Goal: Use online tool/utility: Utilize a website feature to perform a specific function

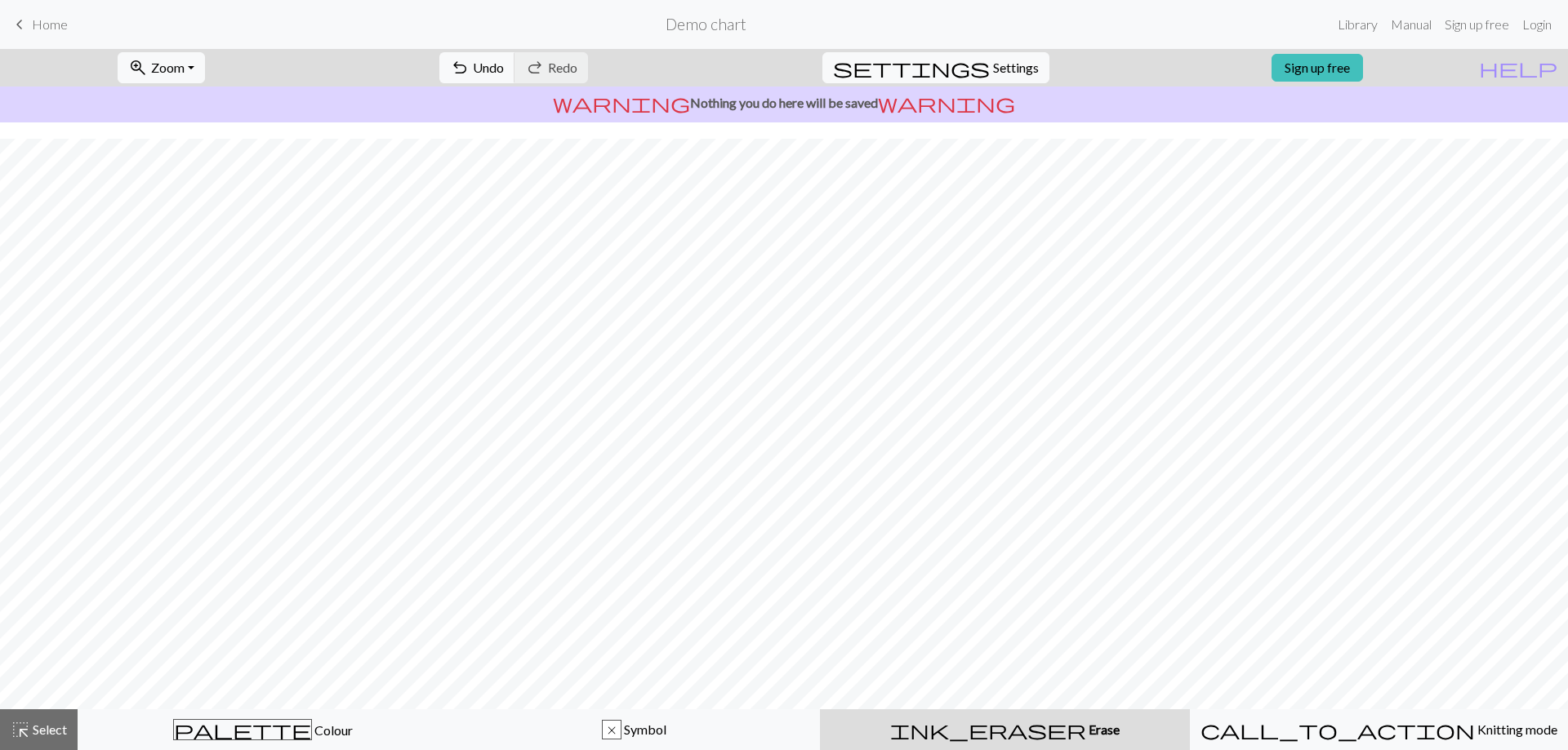
scroll to position [21, 0]
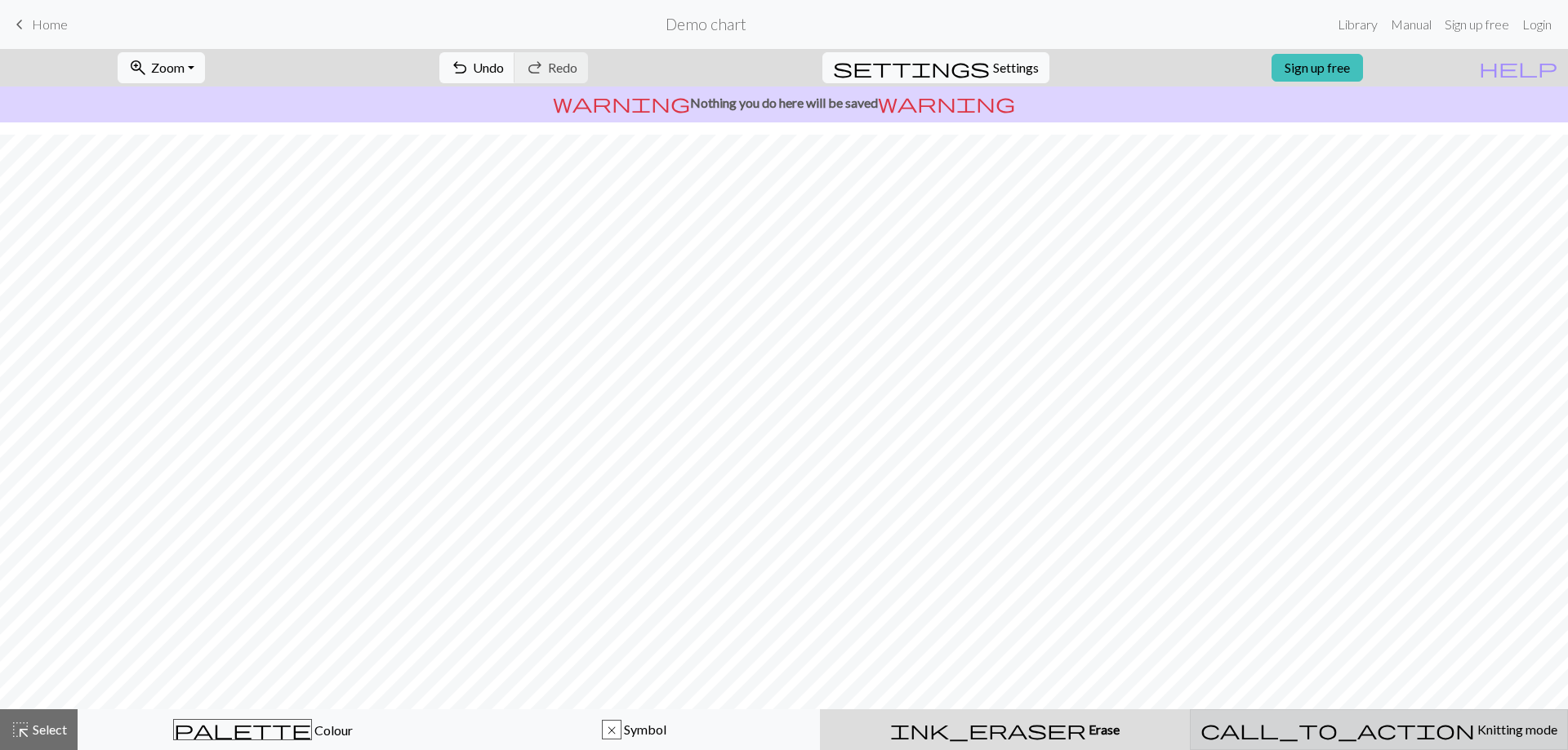
click at [723, 727] on span "Knitting mode" at bounding box center [1516, 729] width 83 height 15
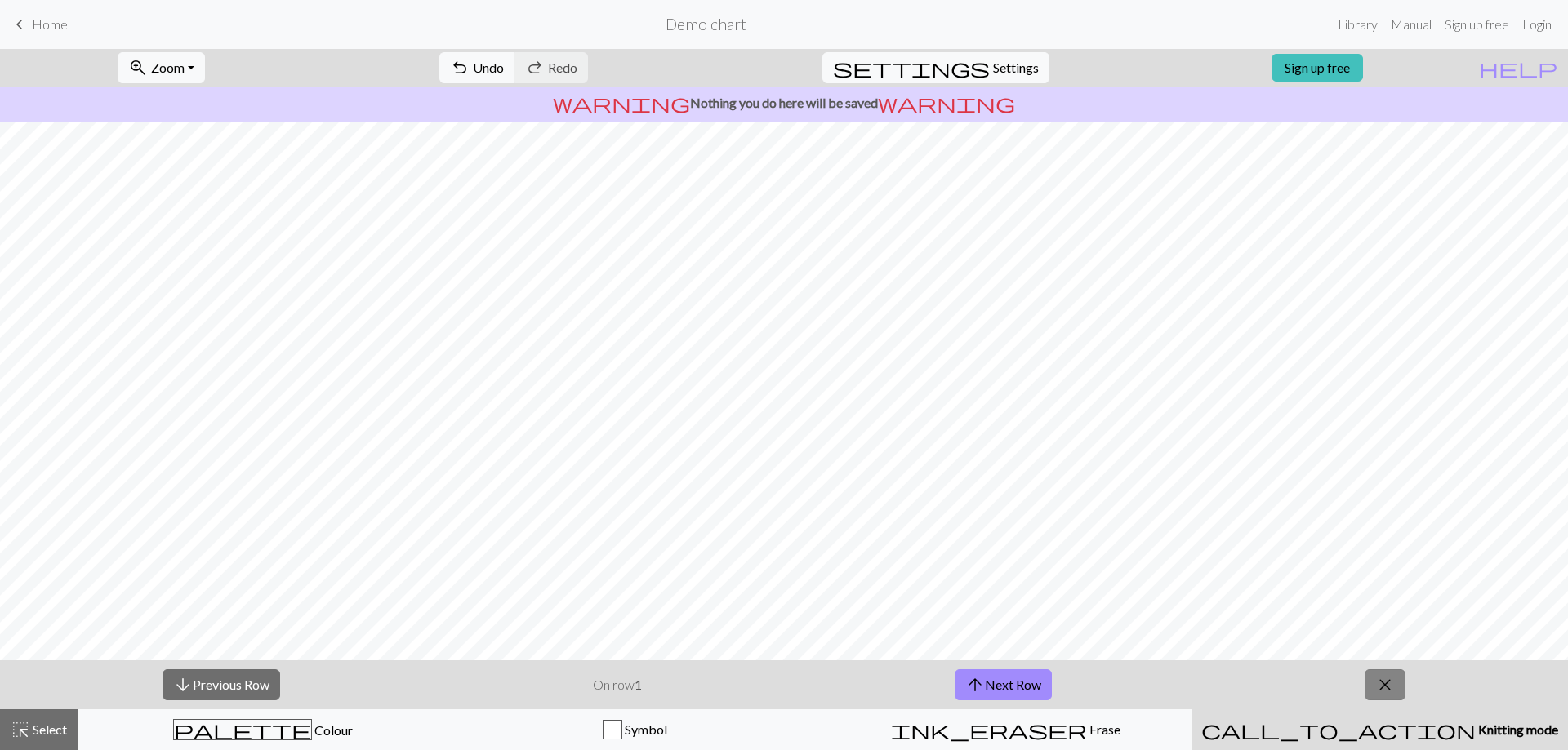
click at [723, 690] on span "close" at bounding box center [1385, 685] width 20 height 23
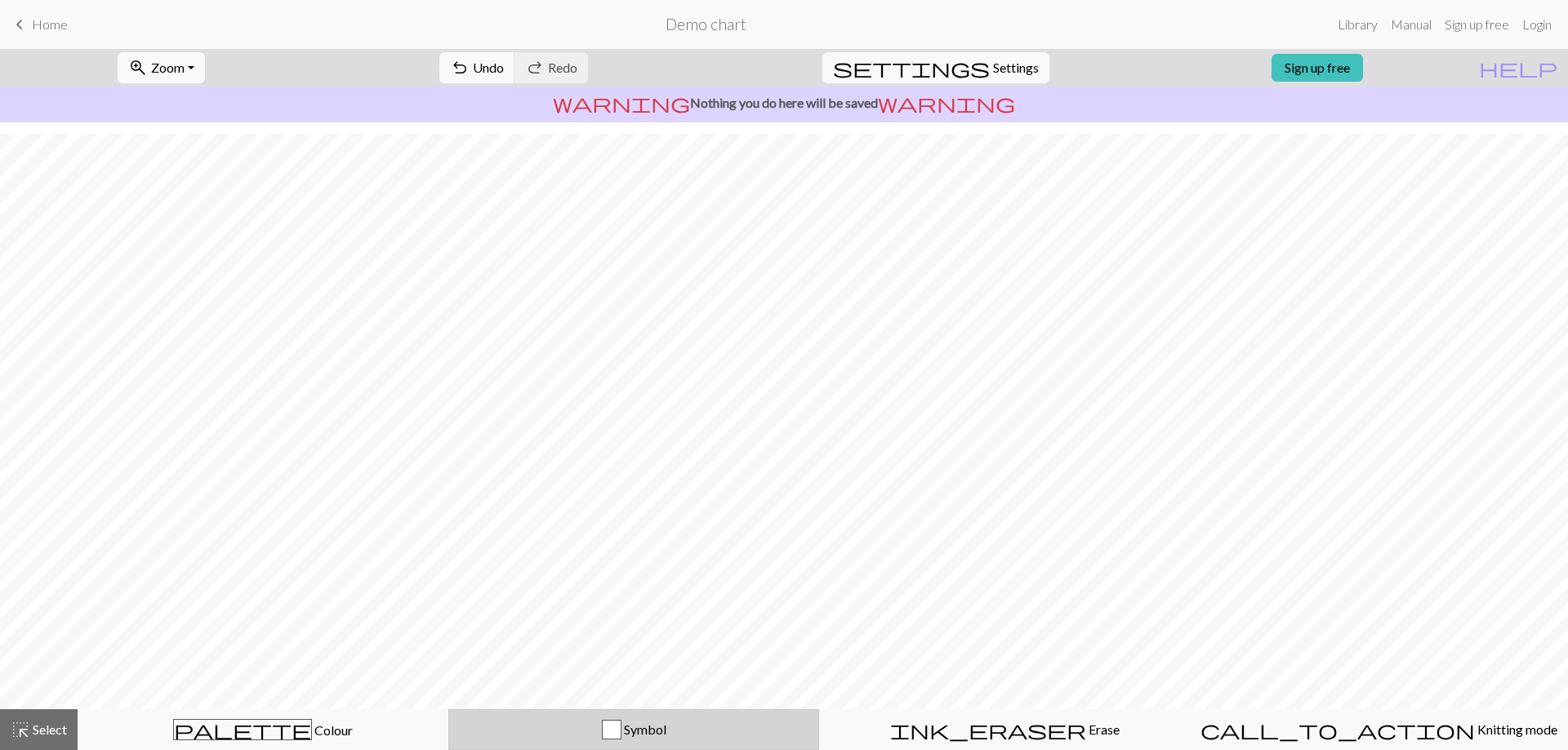
click at [615, 719] on button "Symbol" at bounding box center [633, 730] width 371 height 41
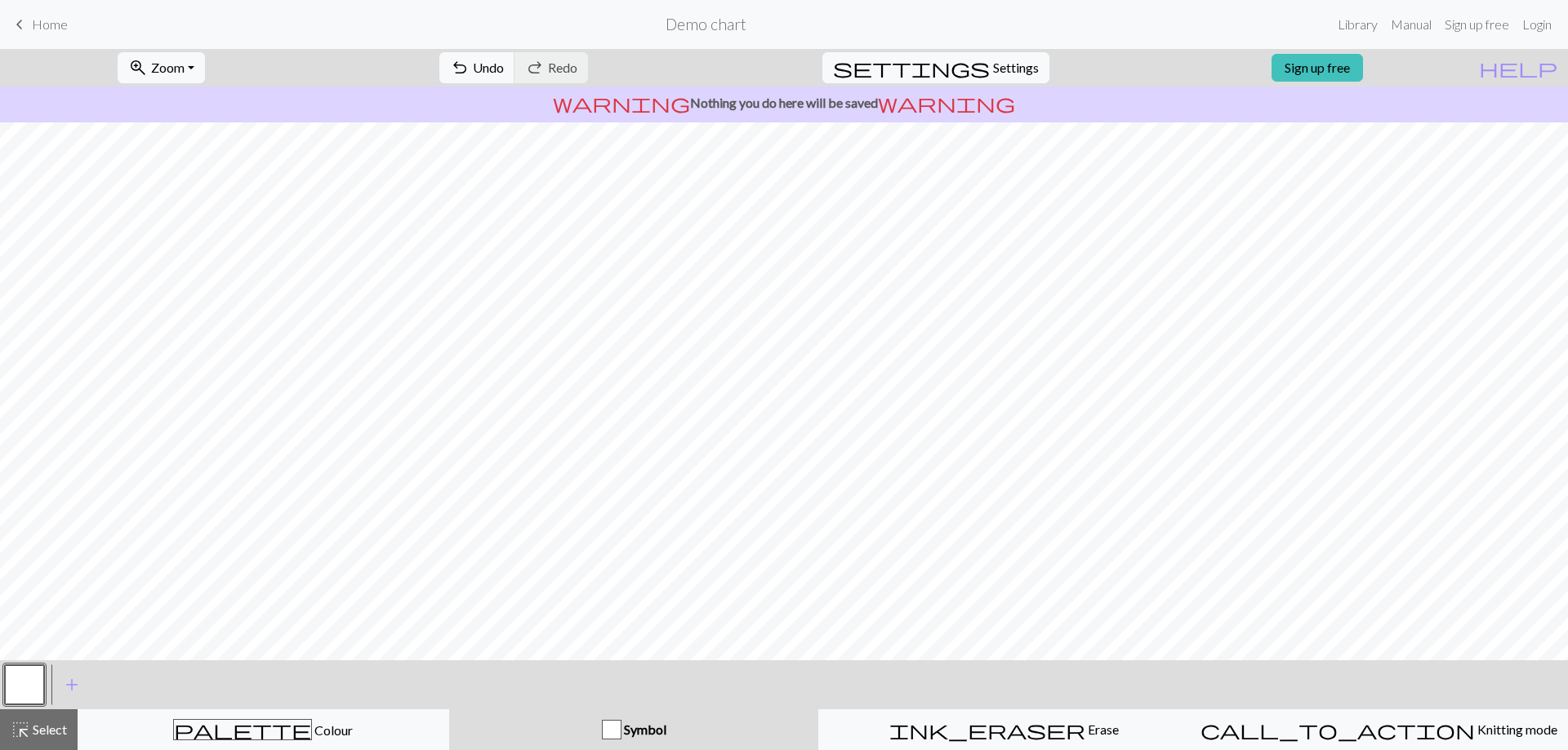
click at [615, 719] on button "Symbol" at bounding box center [634, 730] width 370 height 41
click at [613, 719] on button "Symbol" at bounding box center [634, 730] width 370 height 41
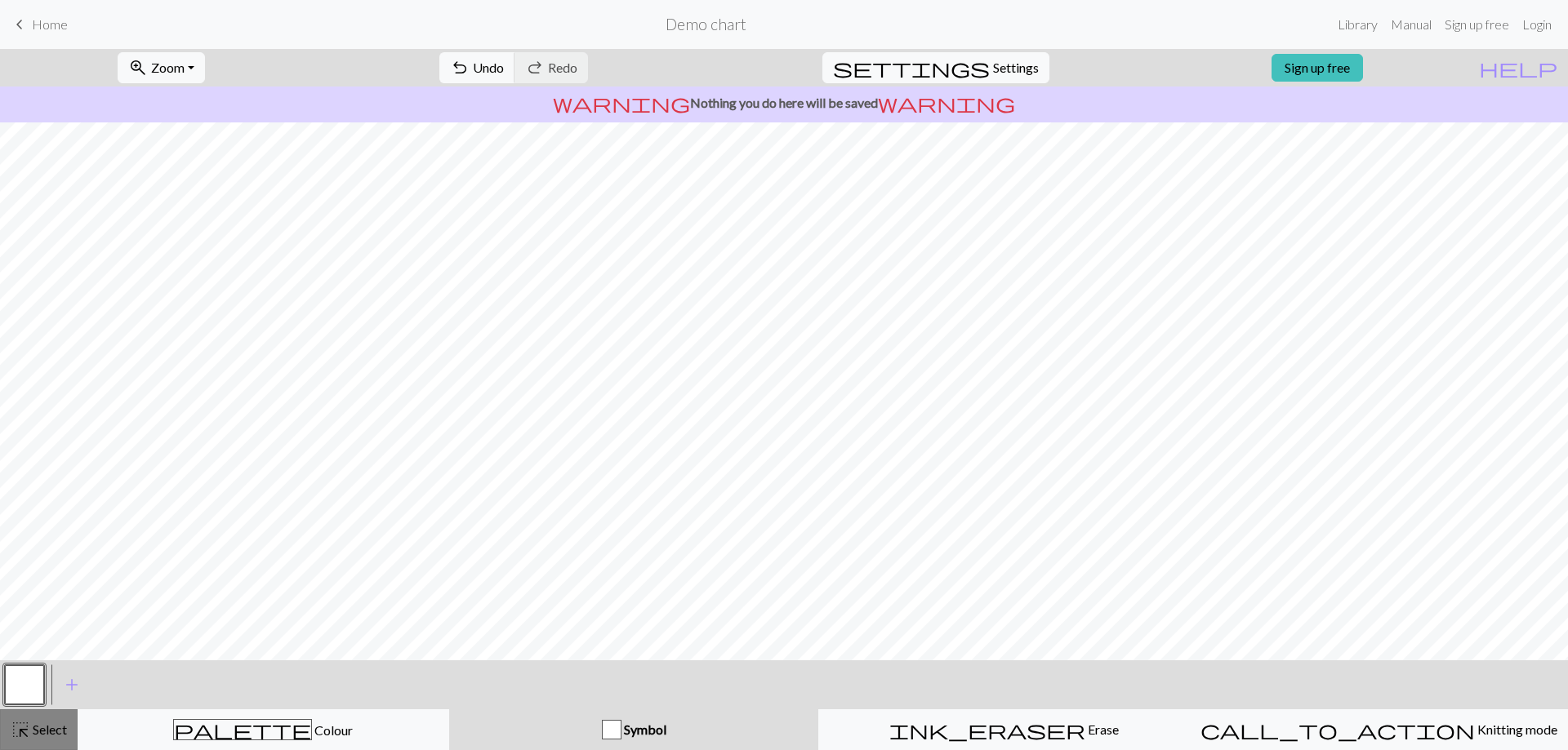
click at [1, 711] on button "highlight_alt Select Select" at bounding box center [38, 730] width 77 height 41
click at [33, 725] on span "Select" at bounding box center [48, 729] width 36 height 15
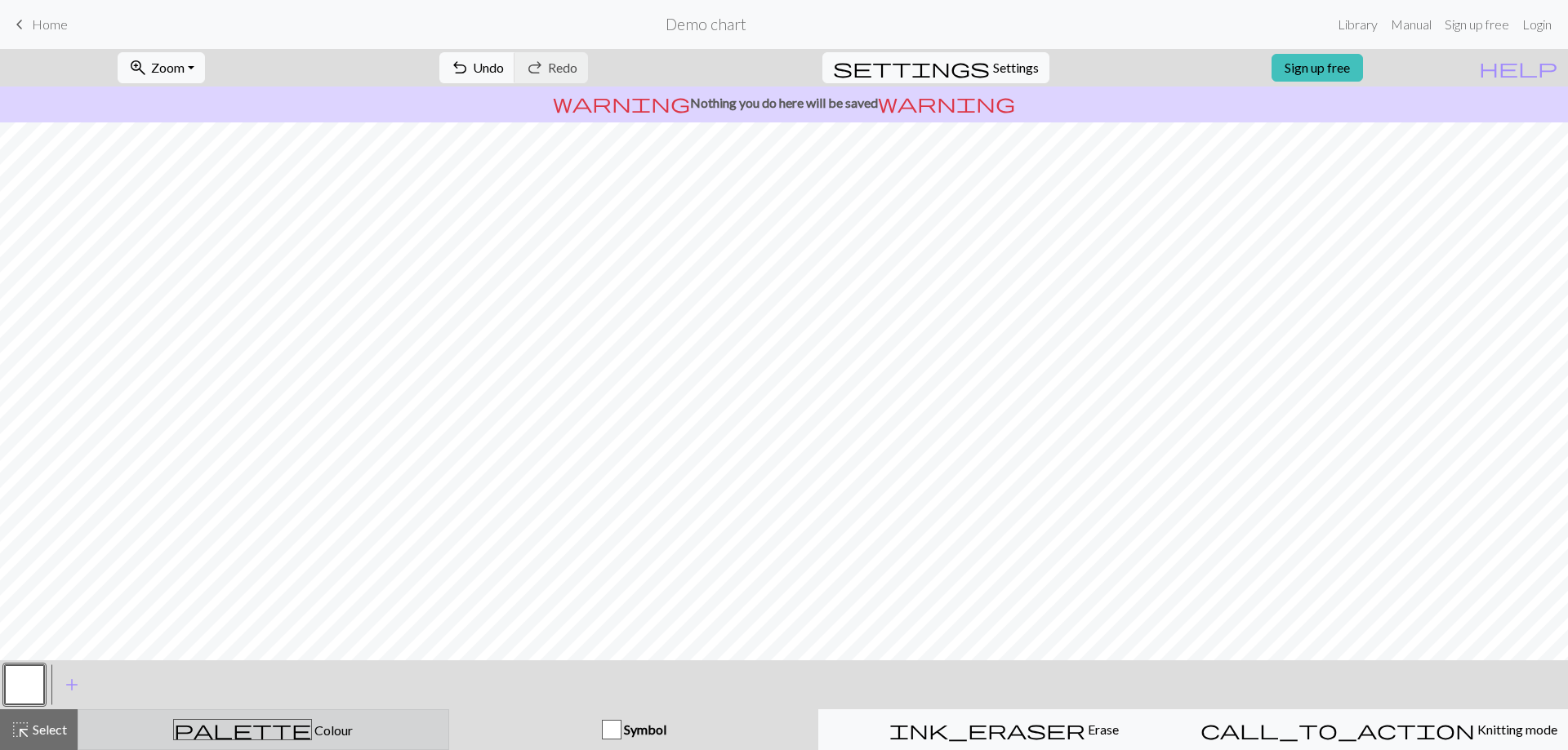
click at [425, 723] on div "palette Colour Colour" at bounding box center [263, 730] width 350 height 21
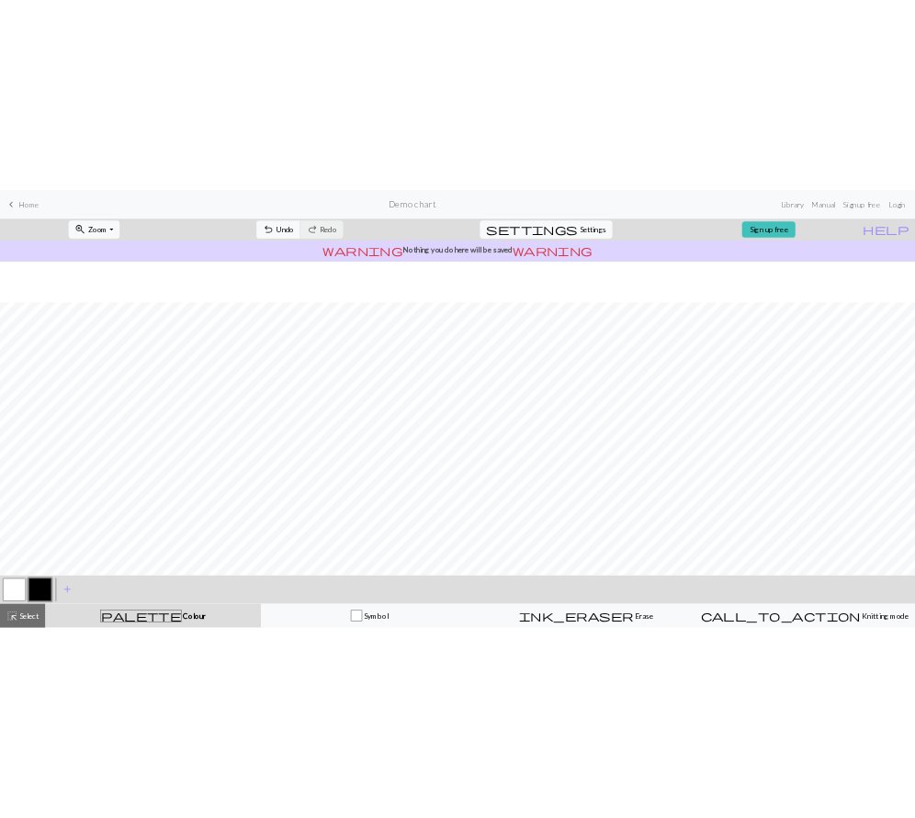
scroll to position [79, 0]
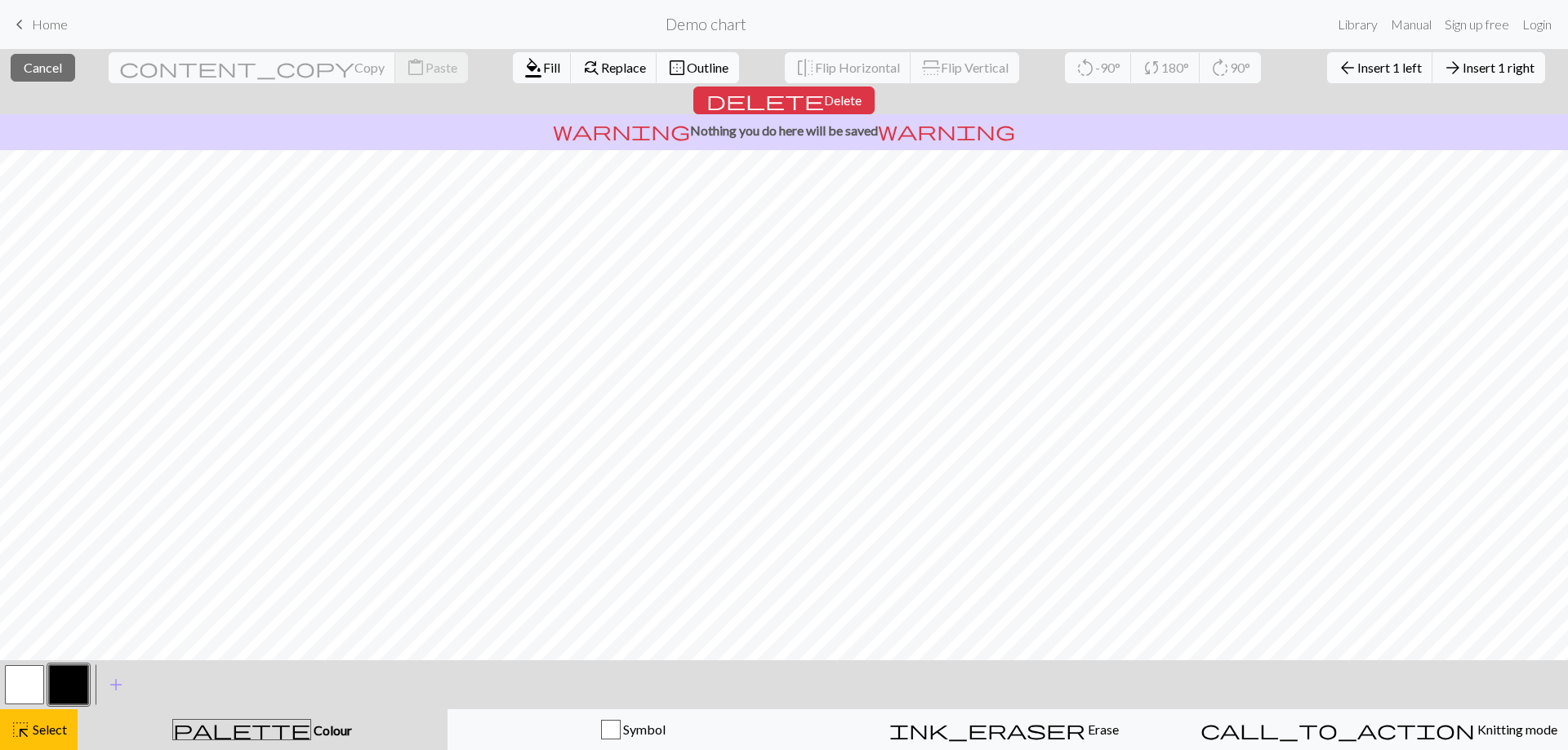
click at [686, 64] on span "Outline" at bounding box center [707, 67] width 42 height 15
click at [667, 59] on span "border_outer" at bounding box center [676, 68] width 20 height 23
click at [723, 64] on span "arrow_back" at bounding box center [1348, 68] width 20 height 23
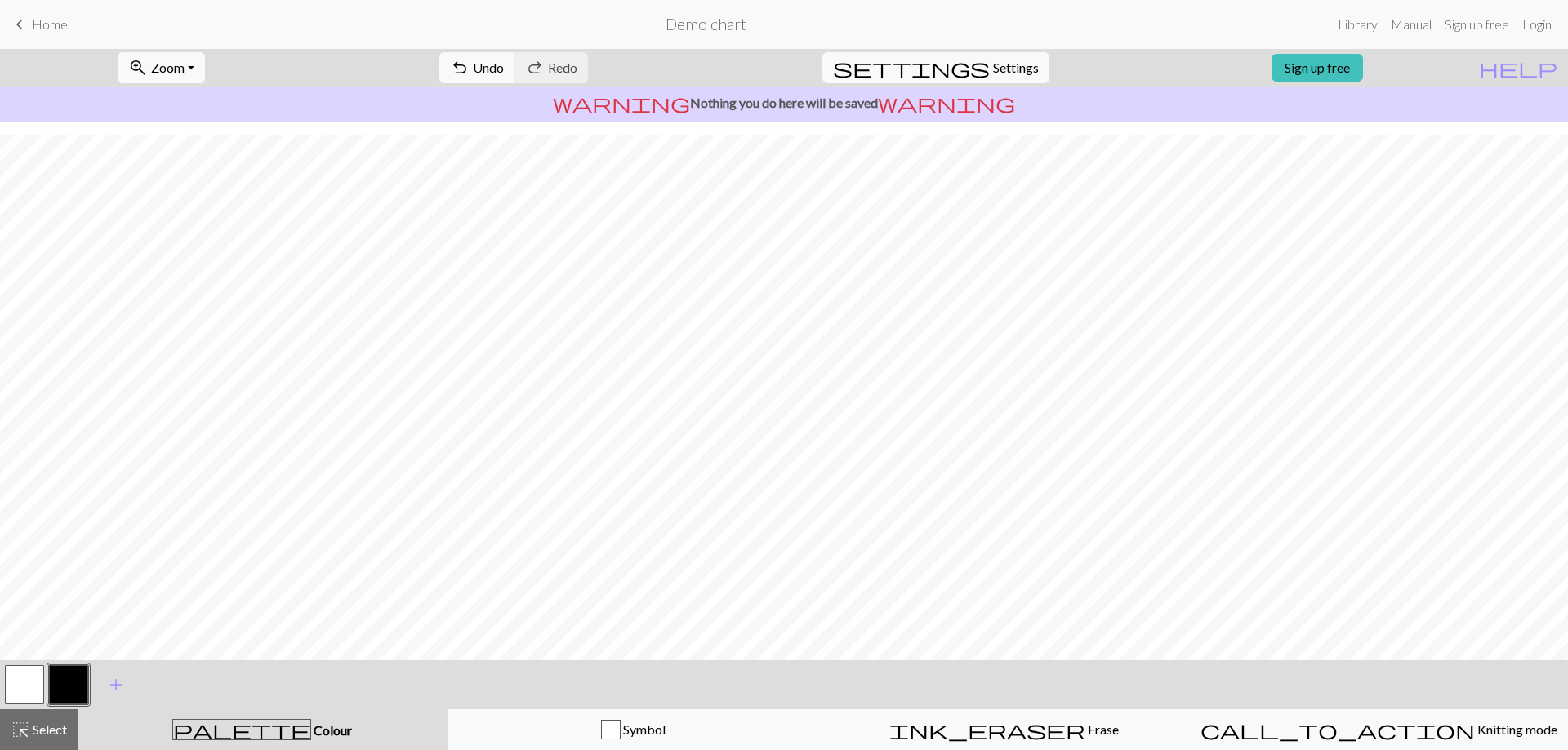
click at [723, 64] on div "zoom_in Zoom Zoom Fit all Fit width Fit height 50% 100% 150% 200% undo Undo Und…" at bounding box center [734, 68] width 1468 height 37
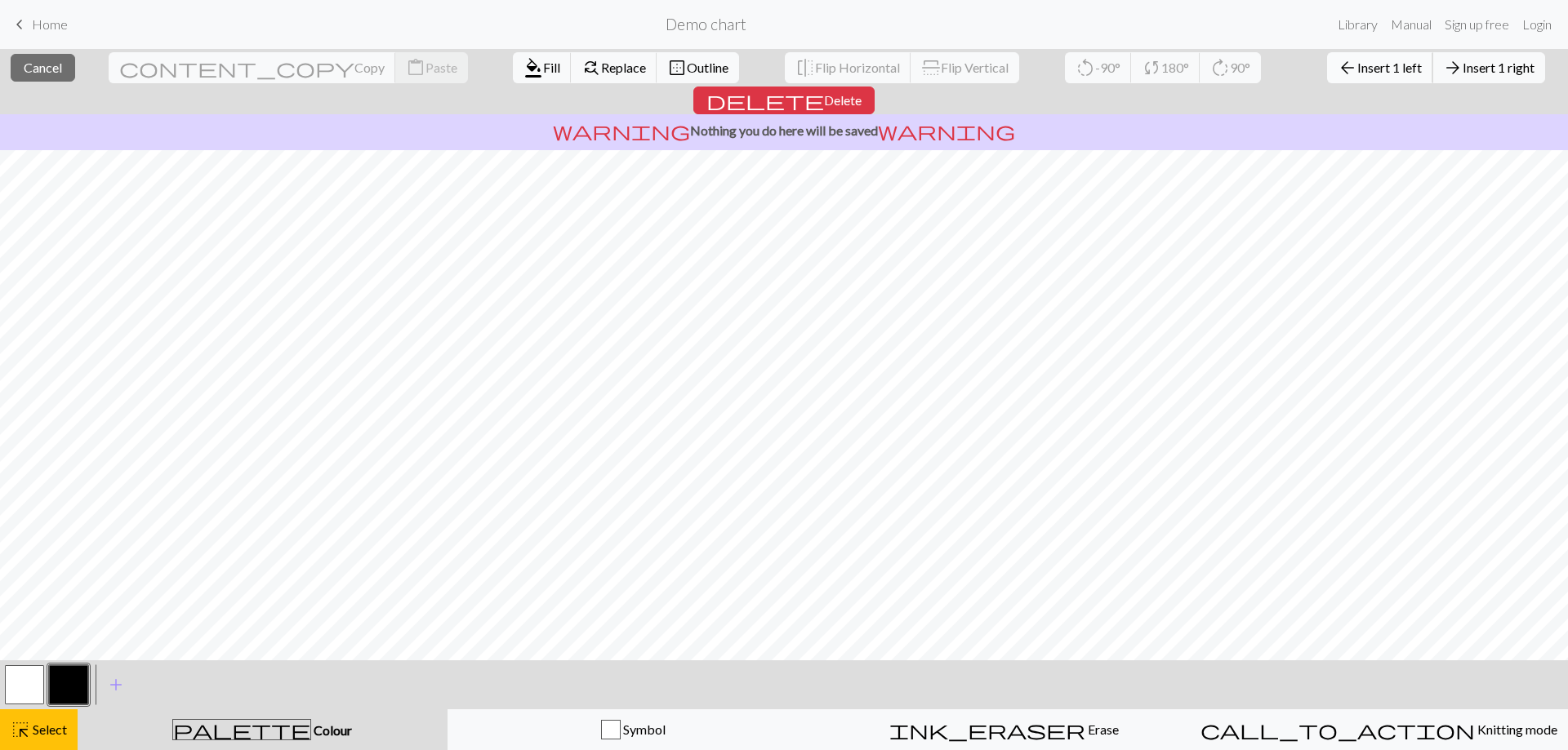
click at [723, 59] on span "arrow_back" at bounding box center [1348, 68] width 20 height 23
click at [723, 69] on span "Insert 1 left" at bounding box center [1389, 67] width 65 height 15
click at [723, 64] on span "Insert 1 left" at bounding box center [1389, 67] width 65 height 15
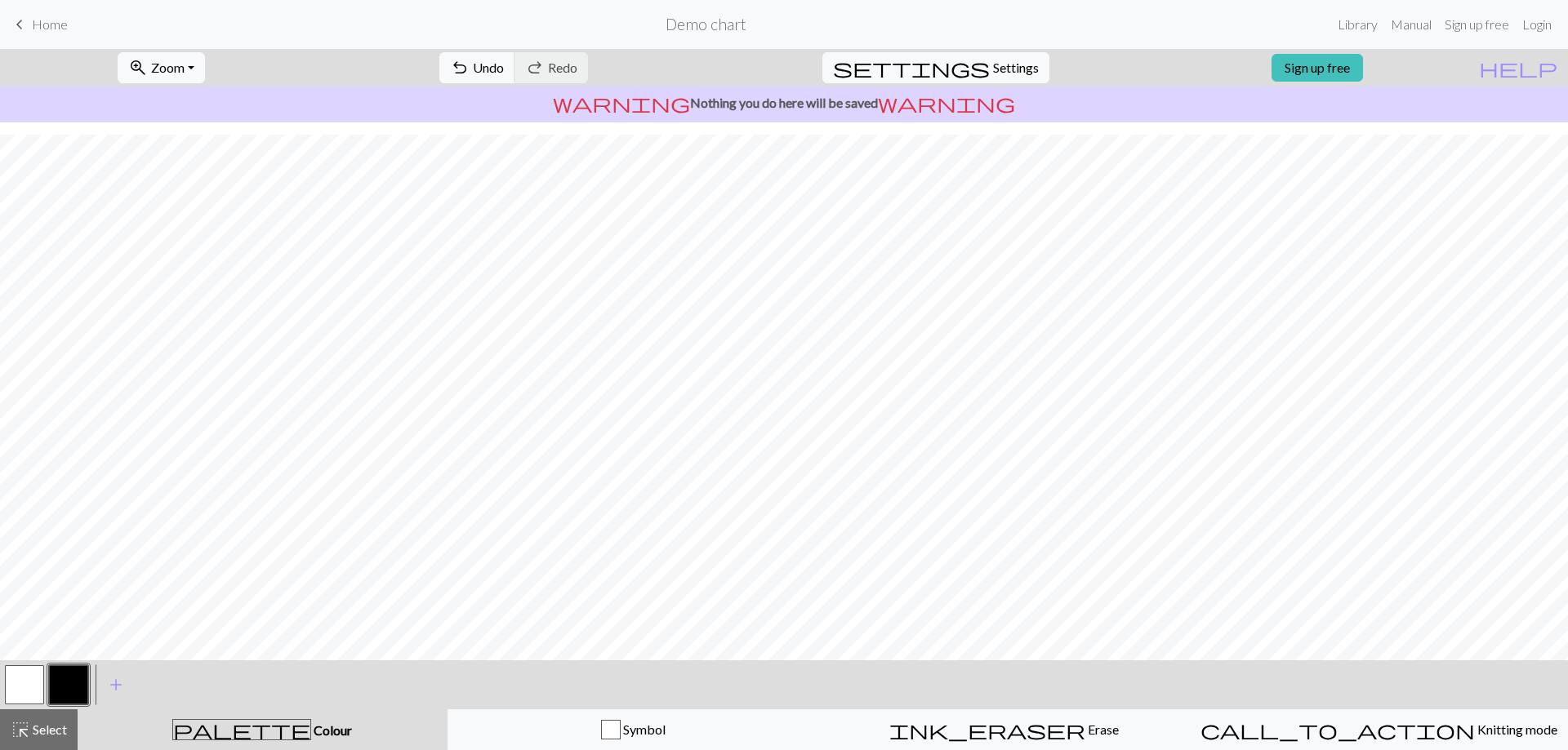
click at [723, 64] on div "zoom_in Zoom Zoom Fit all Fit width Fit height 50% 100% 150% 200% undo Undo Und…" at bounding box center [734, 68] width 1468 height 37
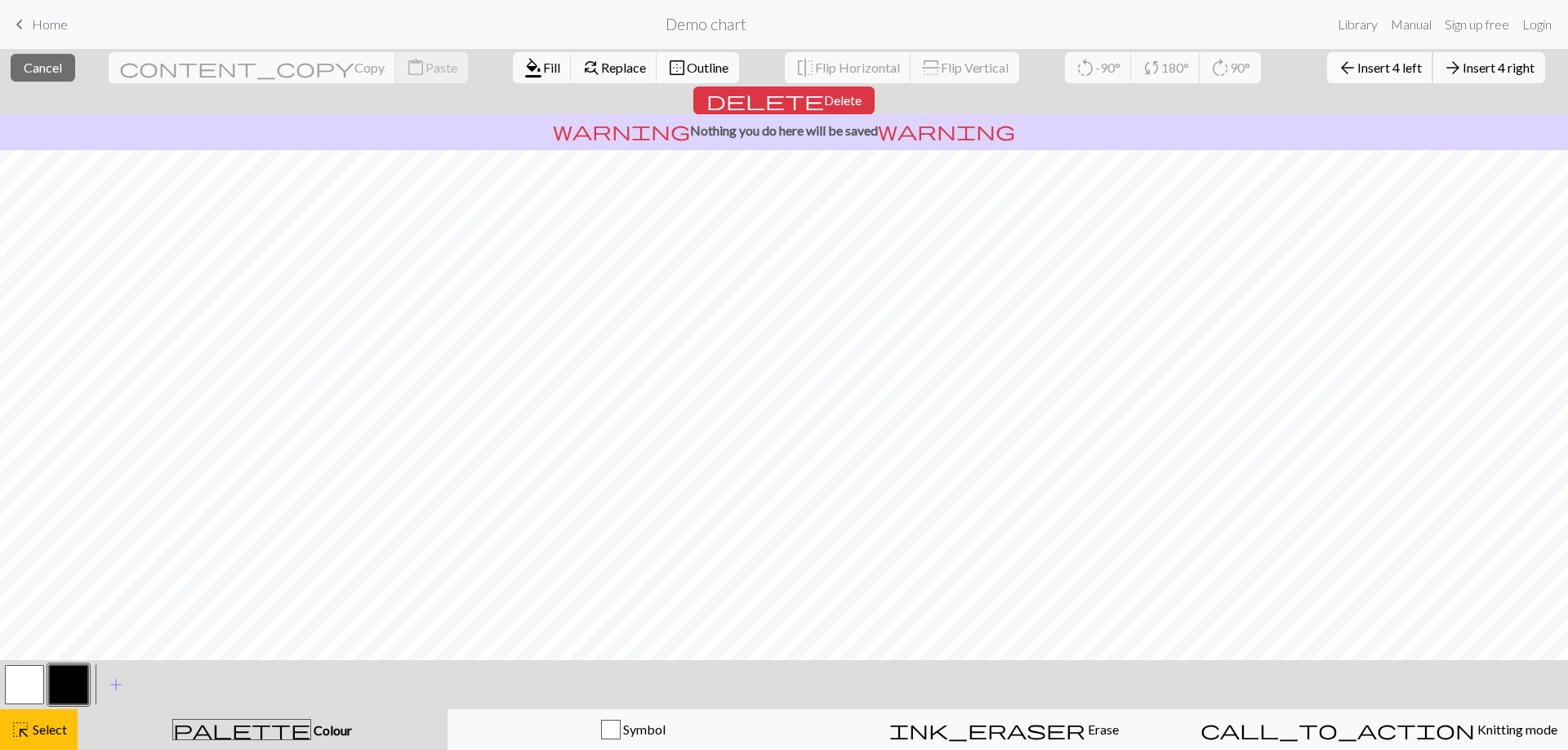
click at [723, 75] on span "Insert 4 left" at bounding box center [1389, 67] width 65 height 15
click at [723, 61] on span "Insert 2 left" at bounding box center [1389, 67] width 65 height 15
click at [723, 69] on span "arrow_upward" at bounding box center [1325, 68] width 20 height 23
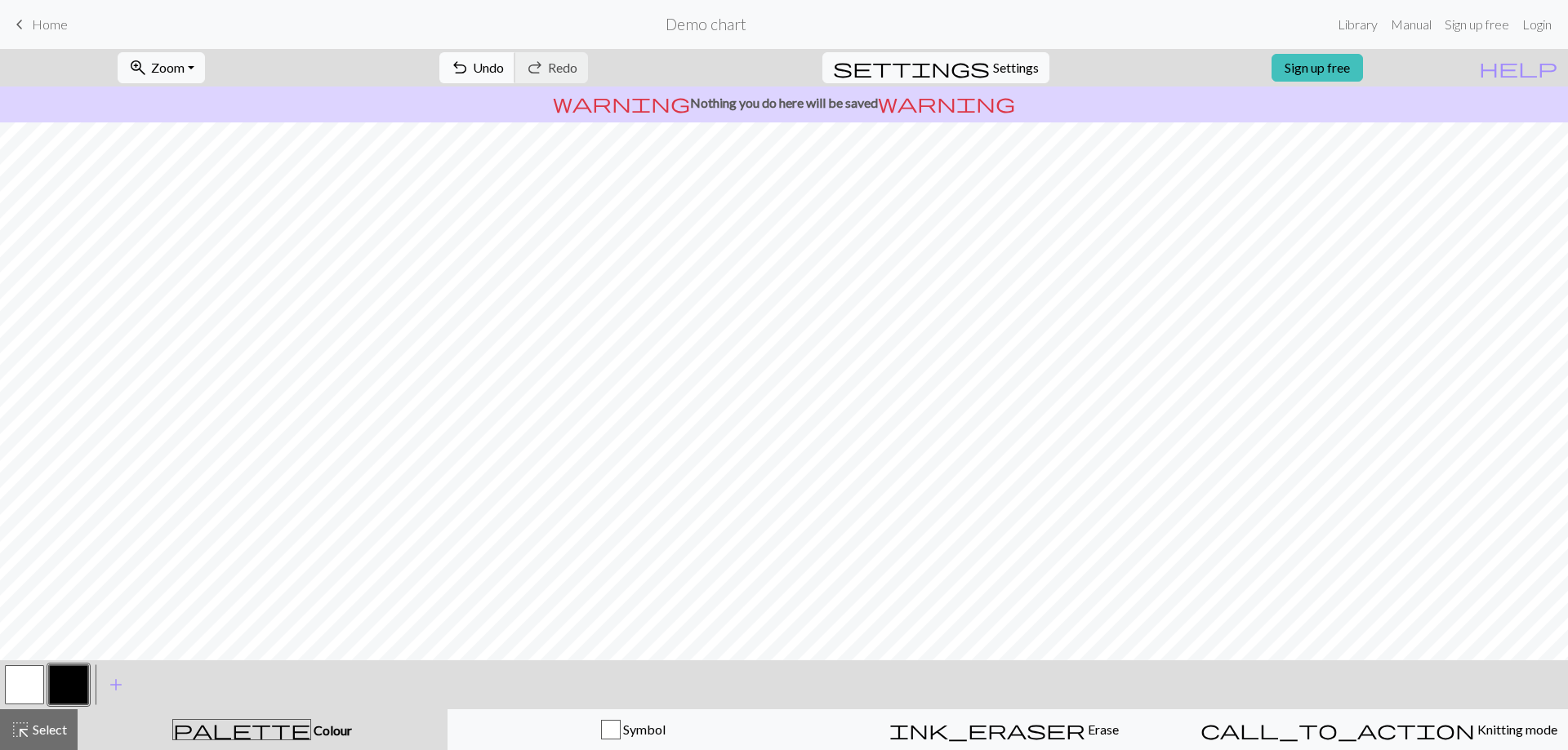
click at [516, 65] on button "undo Undo Undo" at bounding box center [476, 68] width 76 height 31
click at [160, 702] on div "< > add Add a colour" at bounding box center [784, 684] width 1568 height 49
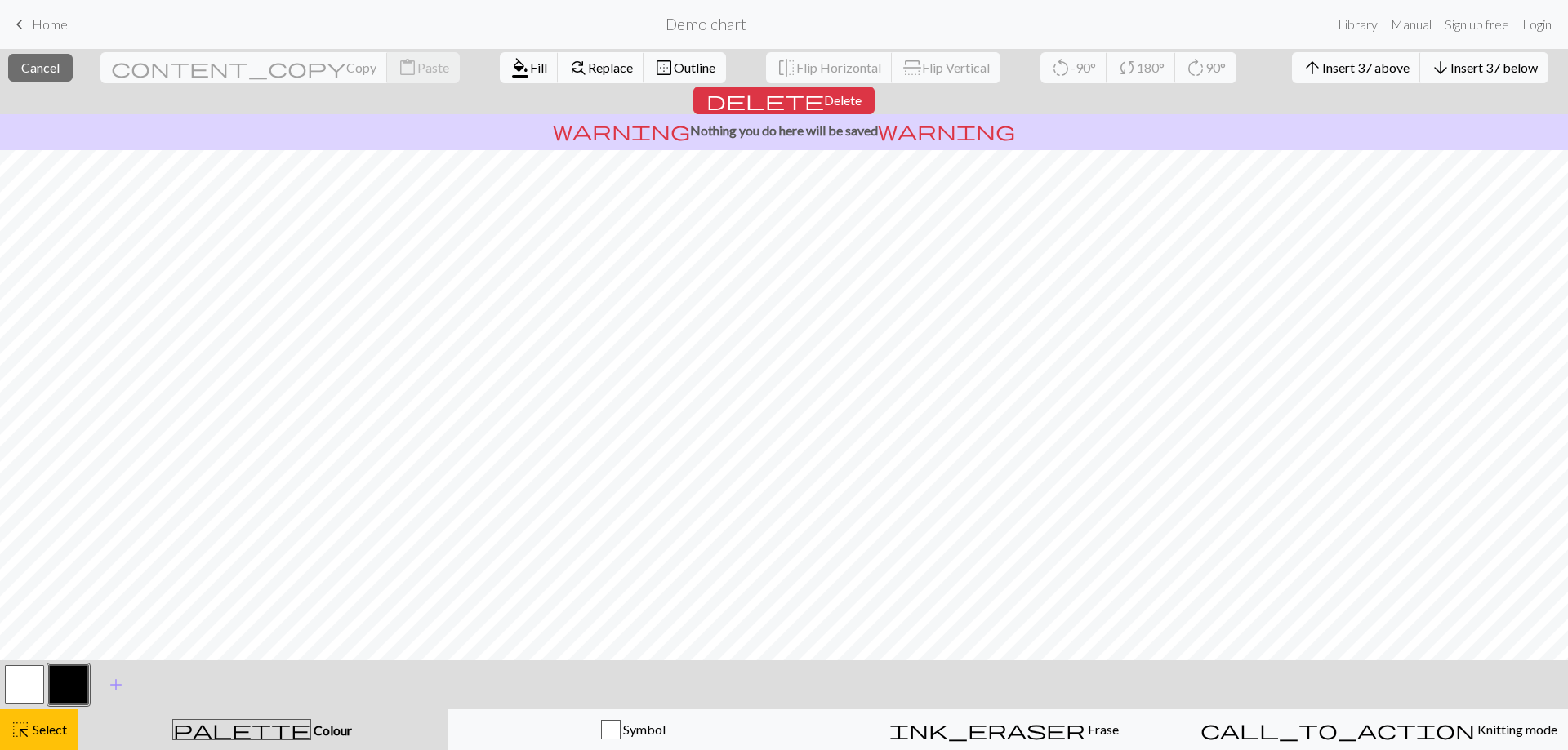
click at [588, 65] on span "Replace" at bounding box center [610, 67] width 45 height 15
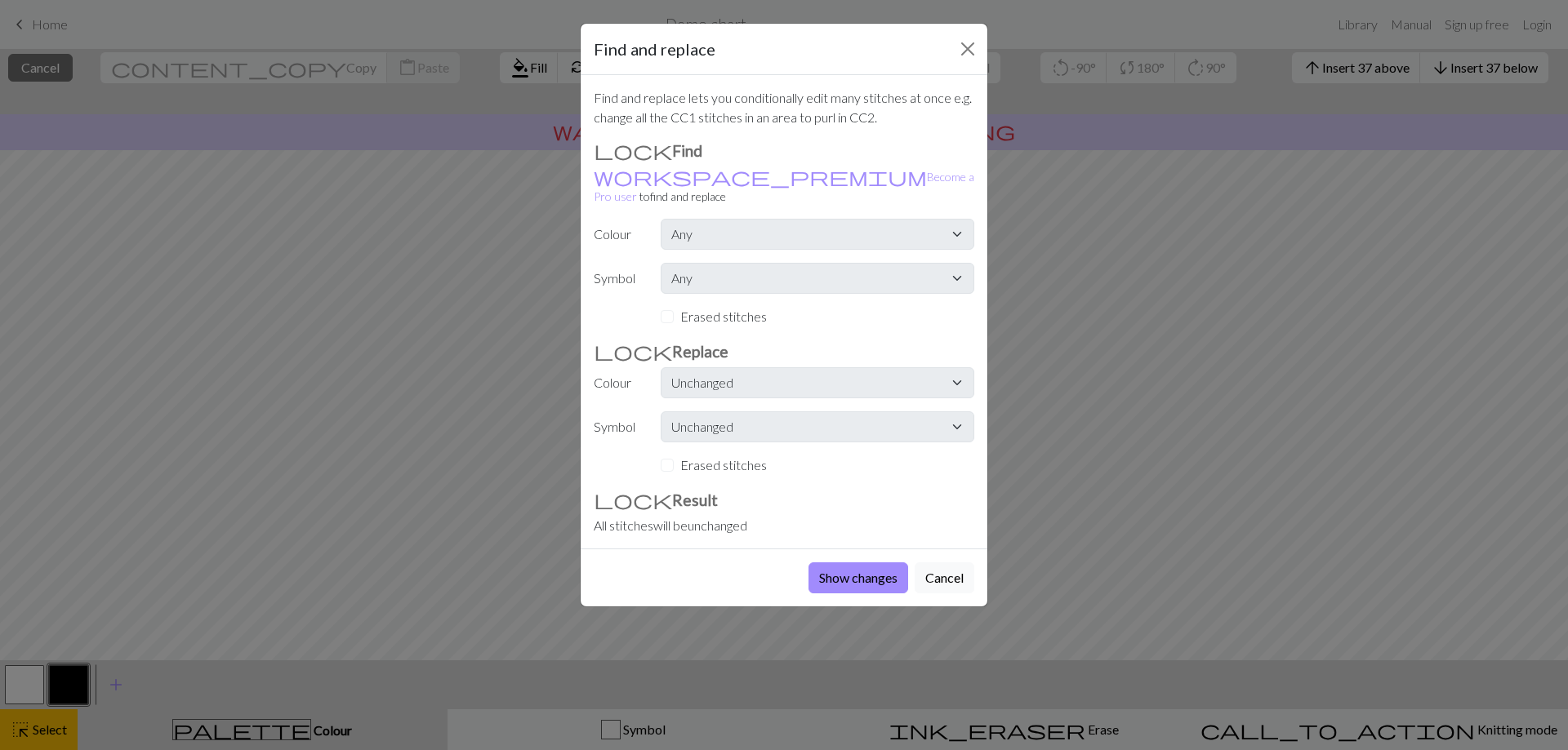
click at [723, 586] on div "Show changes Cancel" at bounding box center [783, 577] width 406 height 58
click at [723, 566] on button "Show changes" at bounding box center [858, 578] width 100 height 31
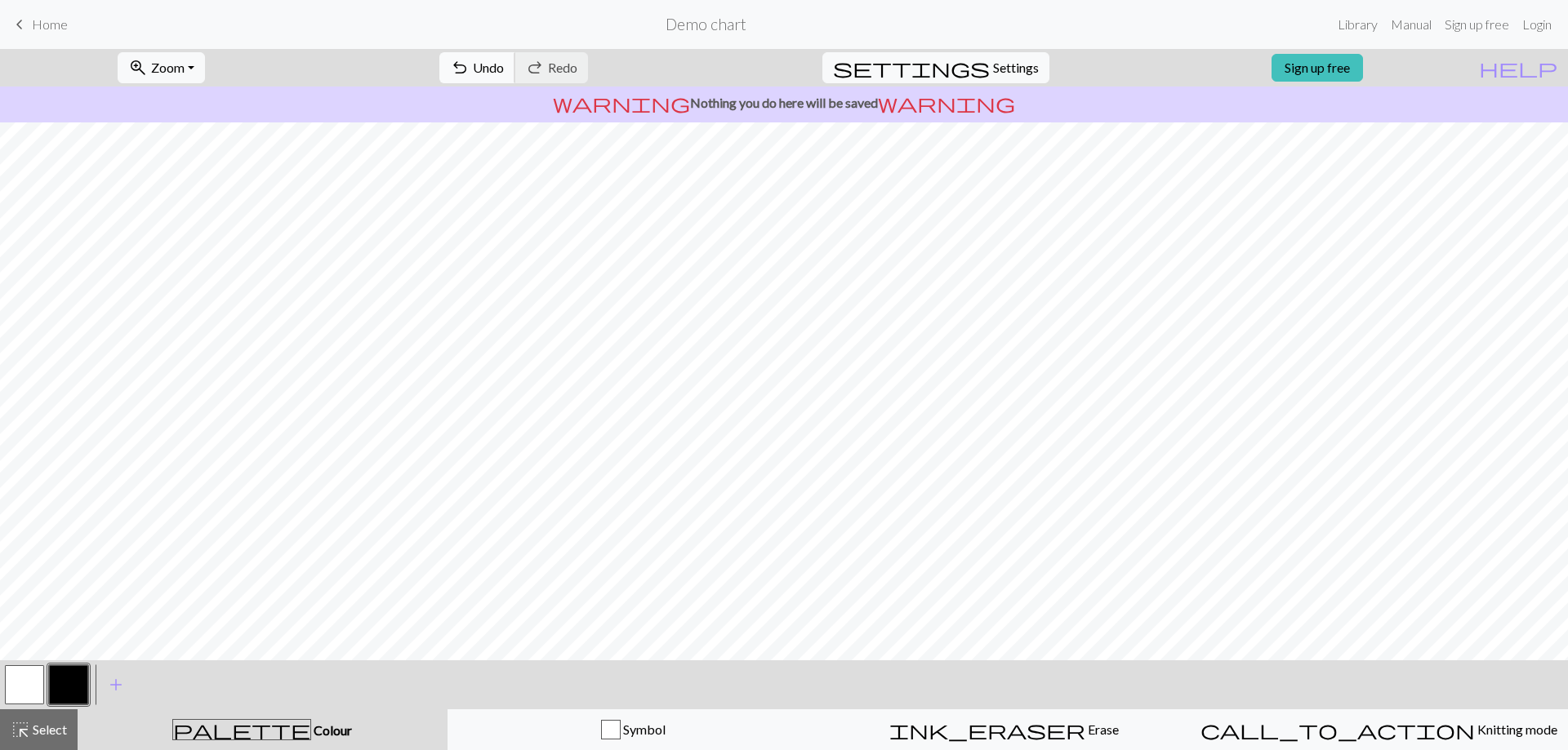
click at [504, 73] on span "Undo" at bounding box center [488, 67] width 31 height 15
click at [28, 26] on span "keyboard_arrow_left" at bounding box center [20, 25] width 20 height 23
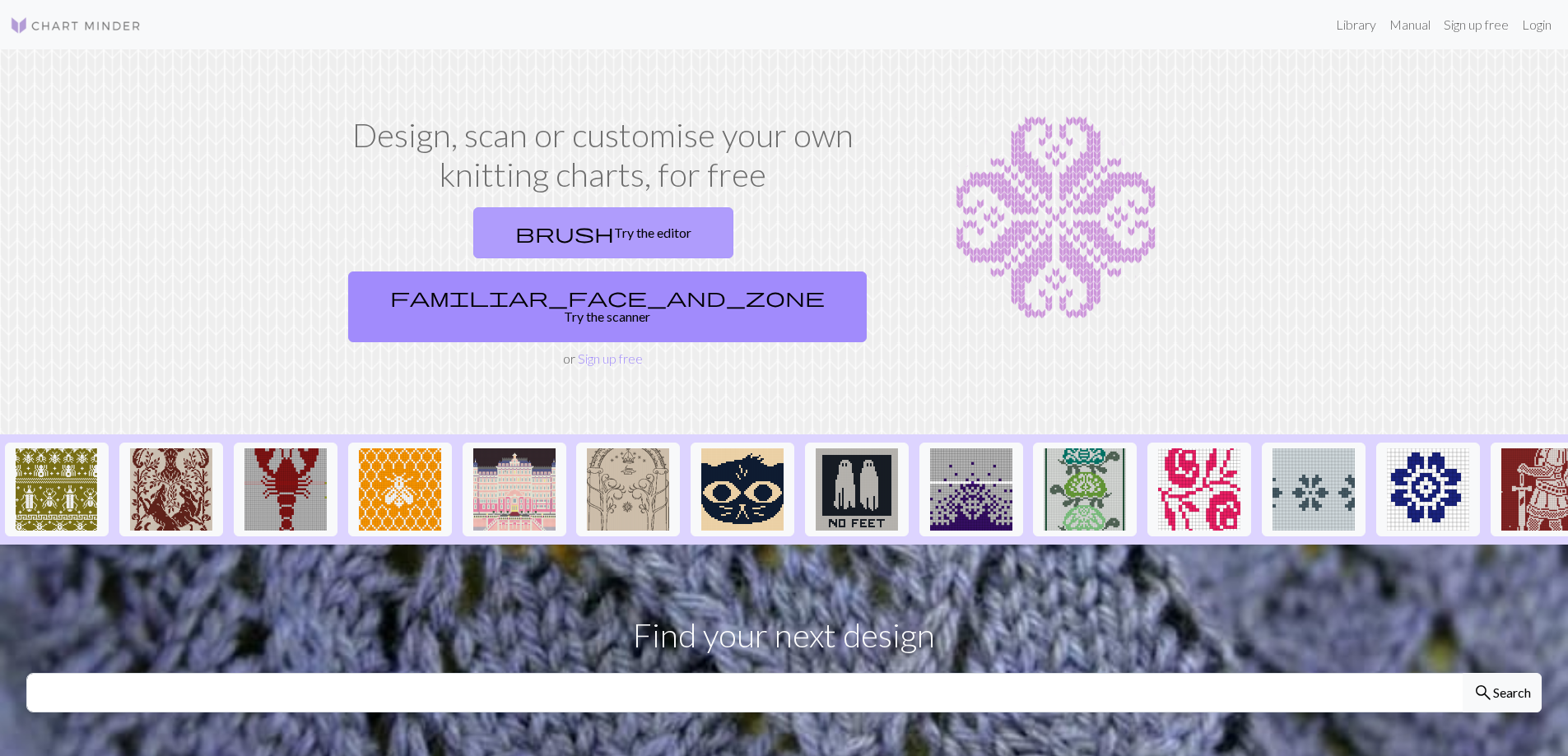
click at [512, 247] on link "brush Try the editor" at bounding box center [603, 232] width 260 height 51
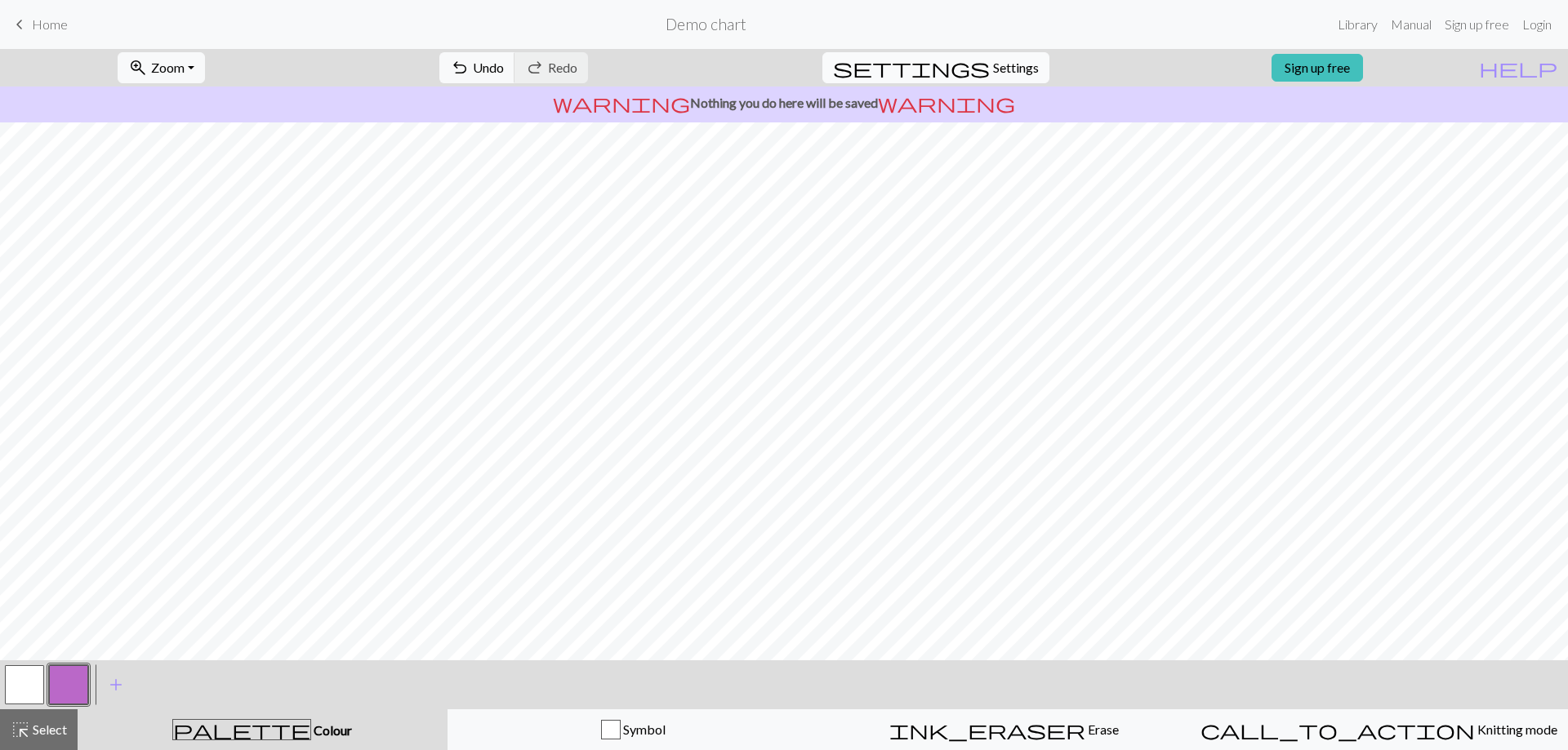
click at [723, 70] on span "Settings" at bounding box center [1015, 68] width 45 height 20
select select "aran"
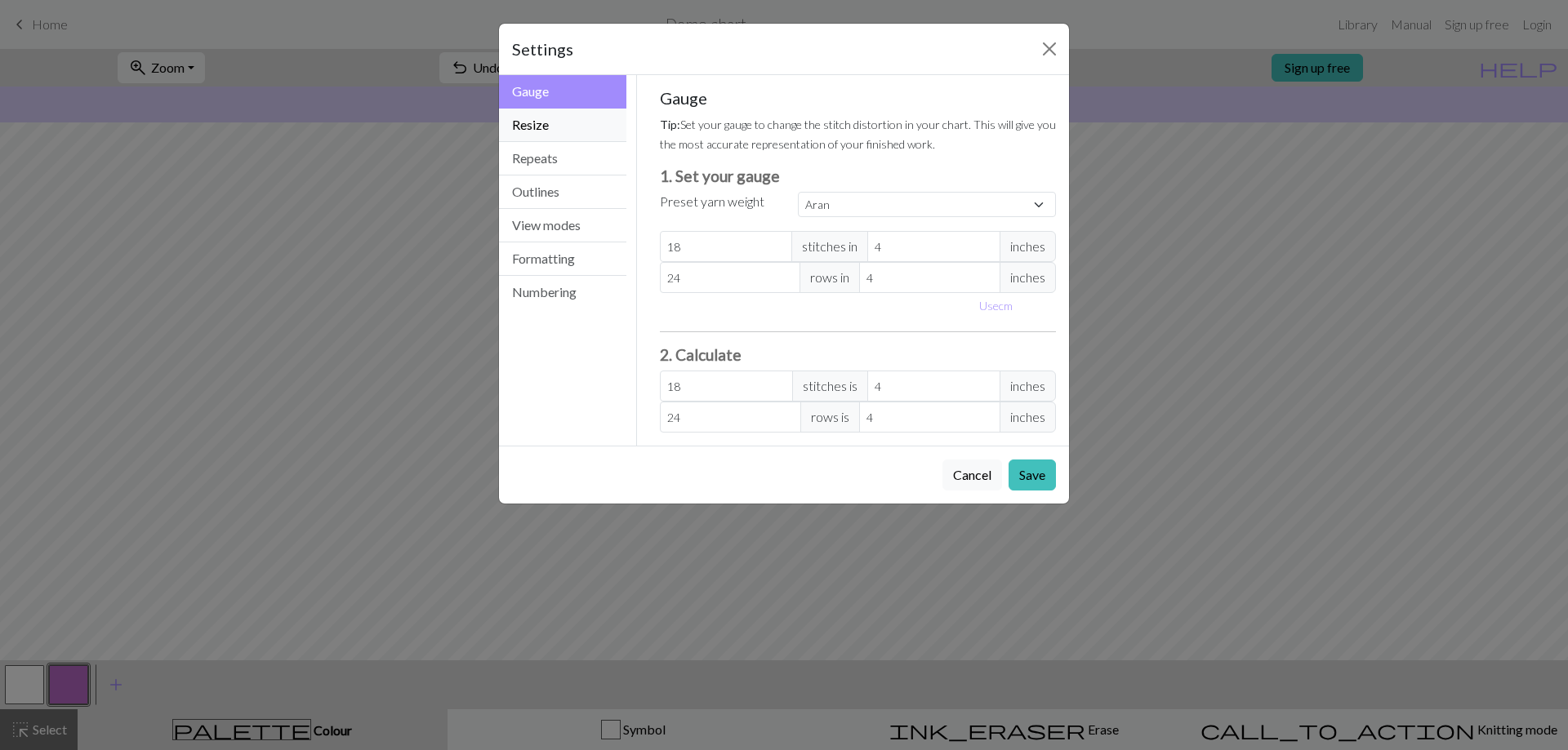
click at [590, 119] on button "Resize" at bounding box center [562, 125] width 127 height 34
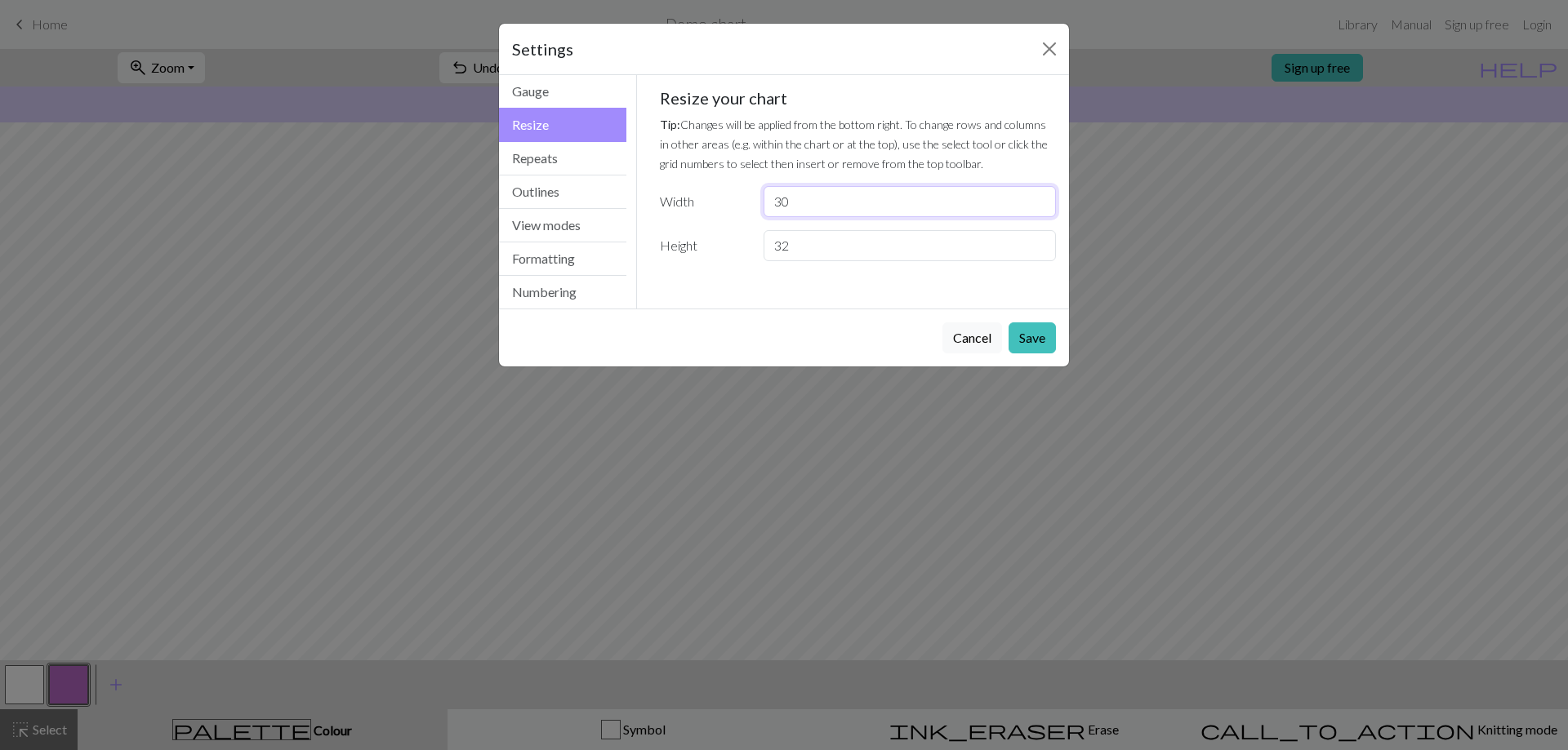
drag, startPoint x: 807, startPoint y: 201, endPoint x: 740, endPoint y: 203, distance: 67.0
click at [723, 203] on div "Width 30" at bounding box center [858, 201] width 416 height 31
type input "37"
drag, startPoint x: 805, startPoint y: 245, endPoint x: 764, endPoint y: 243, distance: 41.0
click at [723, 243] on input "32" at bounding box center [909, 245] width 292 height 31
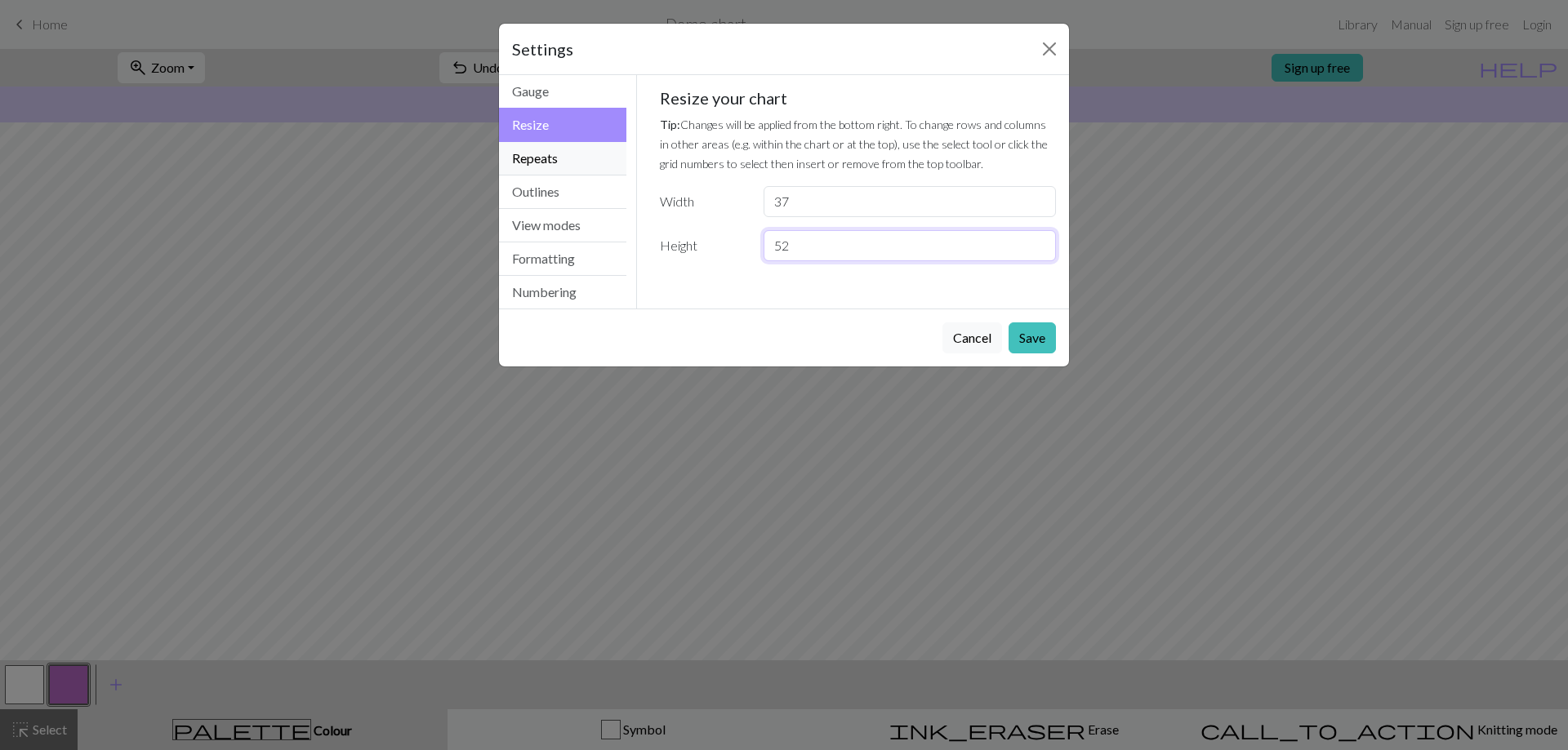
type input "52"
click at [553, 160] on button "Repeats" at bounding box center [562, 159] width 127 height 34
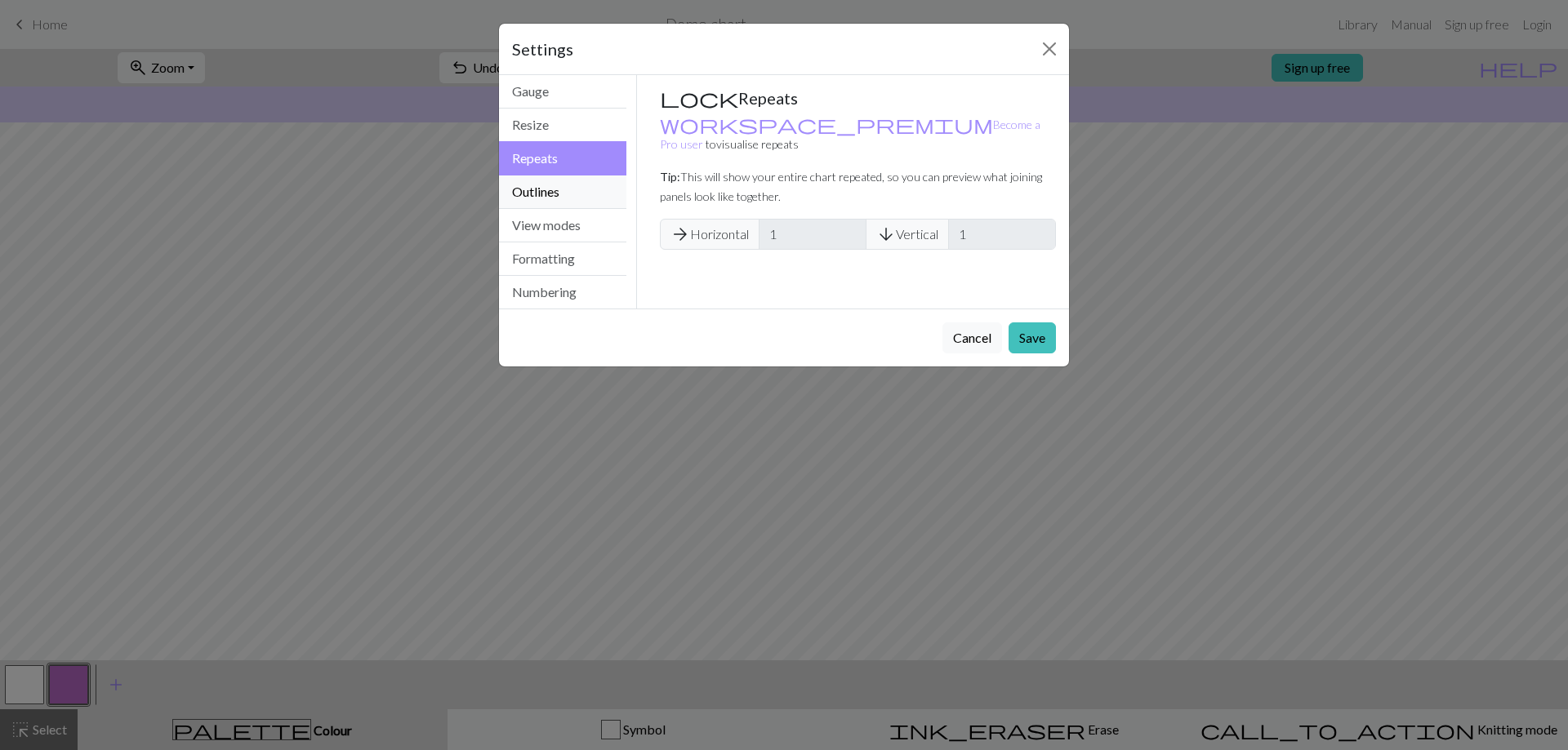
click at [560, 193] on button "Outlines" at bounding box center [562, 192] width 127 height 34
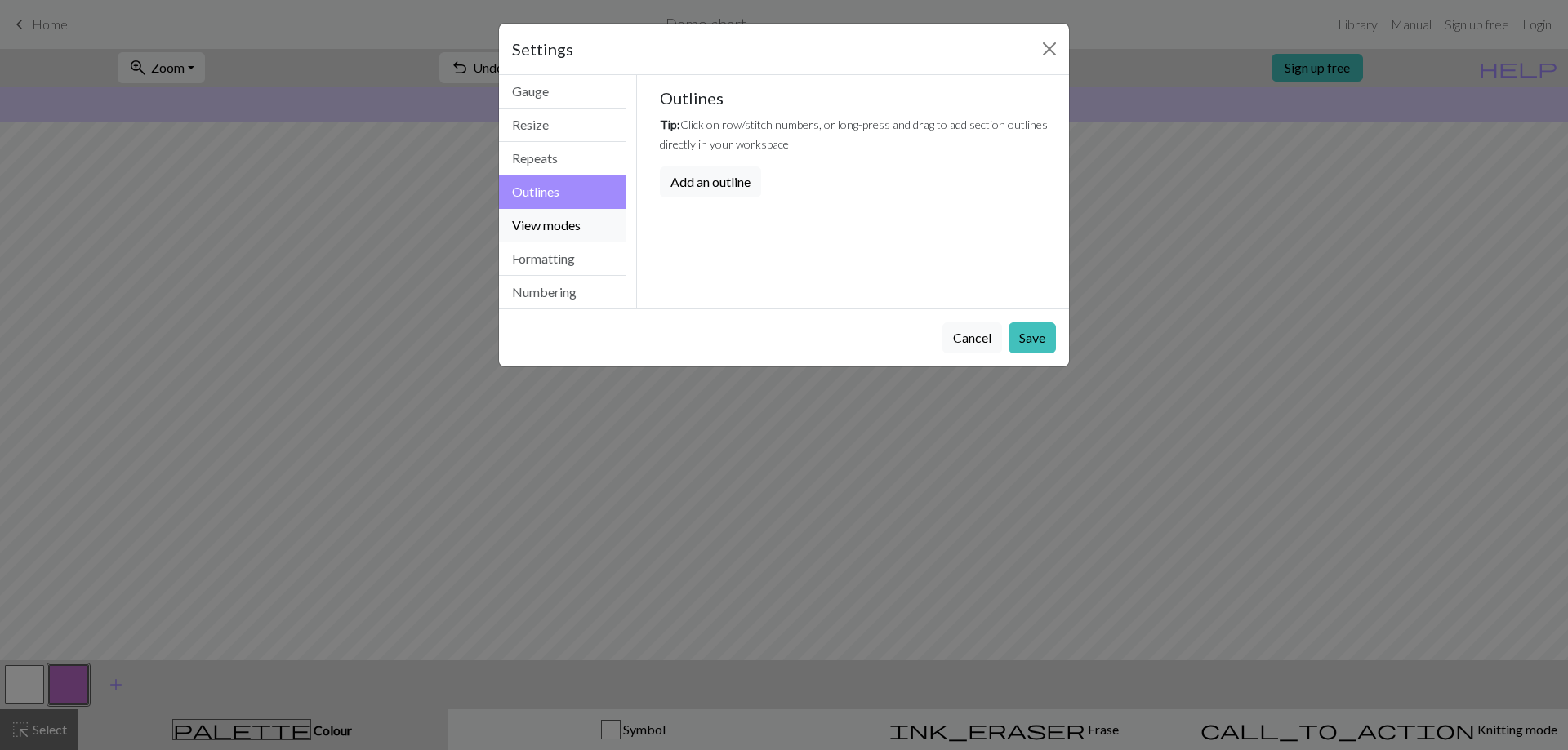
click at [562, 219] on button "View modes" at bounding box center [562, 226] width 127 height 34
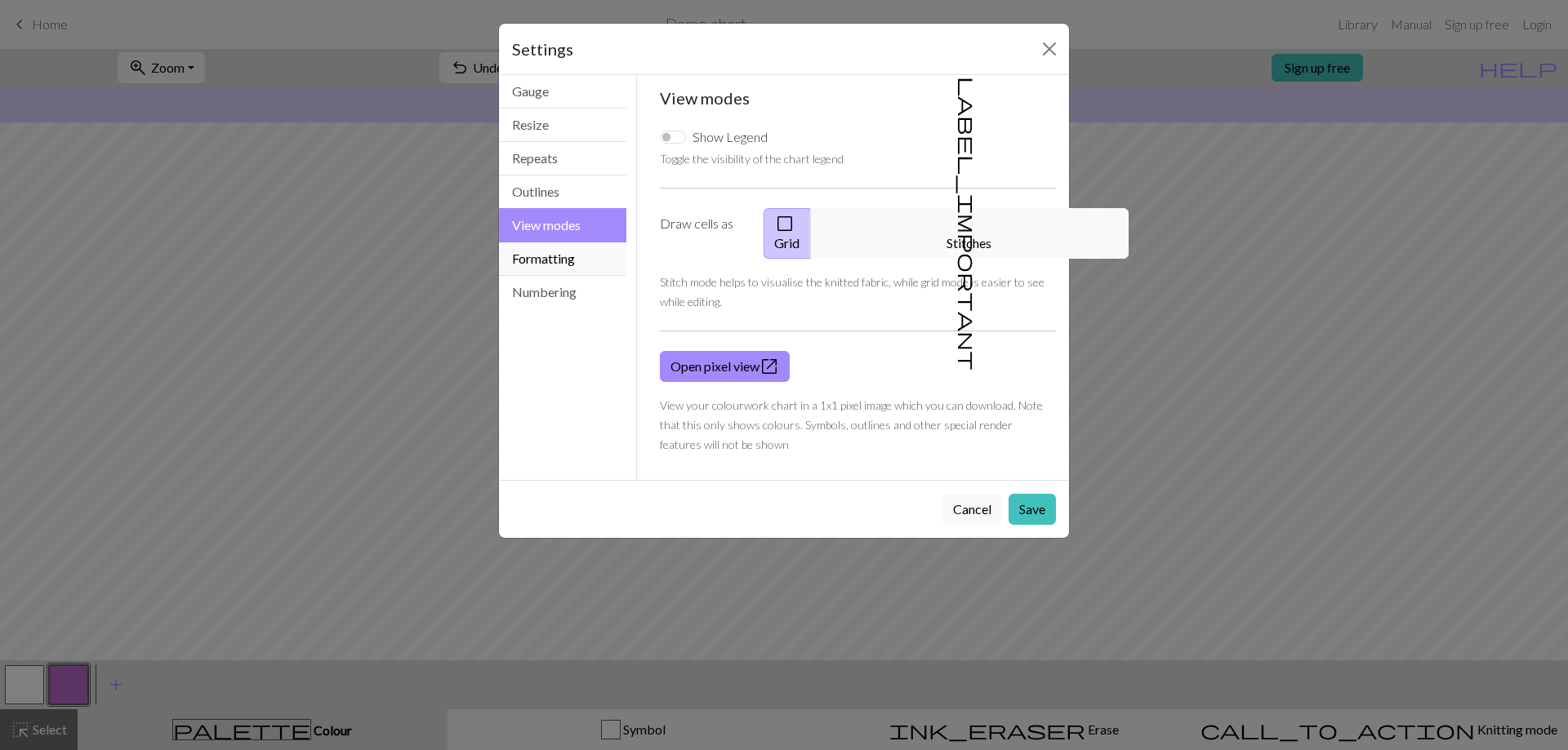
click at [574, 256] on button "Formatting" at bounding box center [562, 259] width 127 height 34
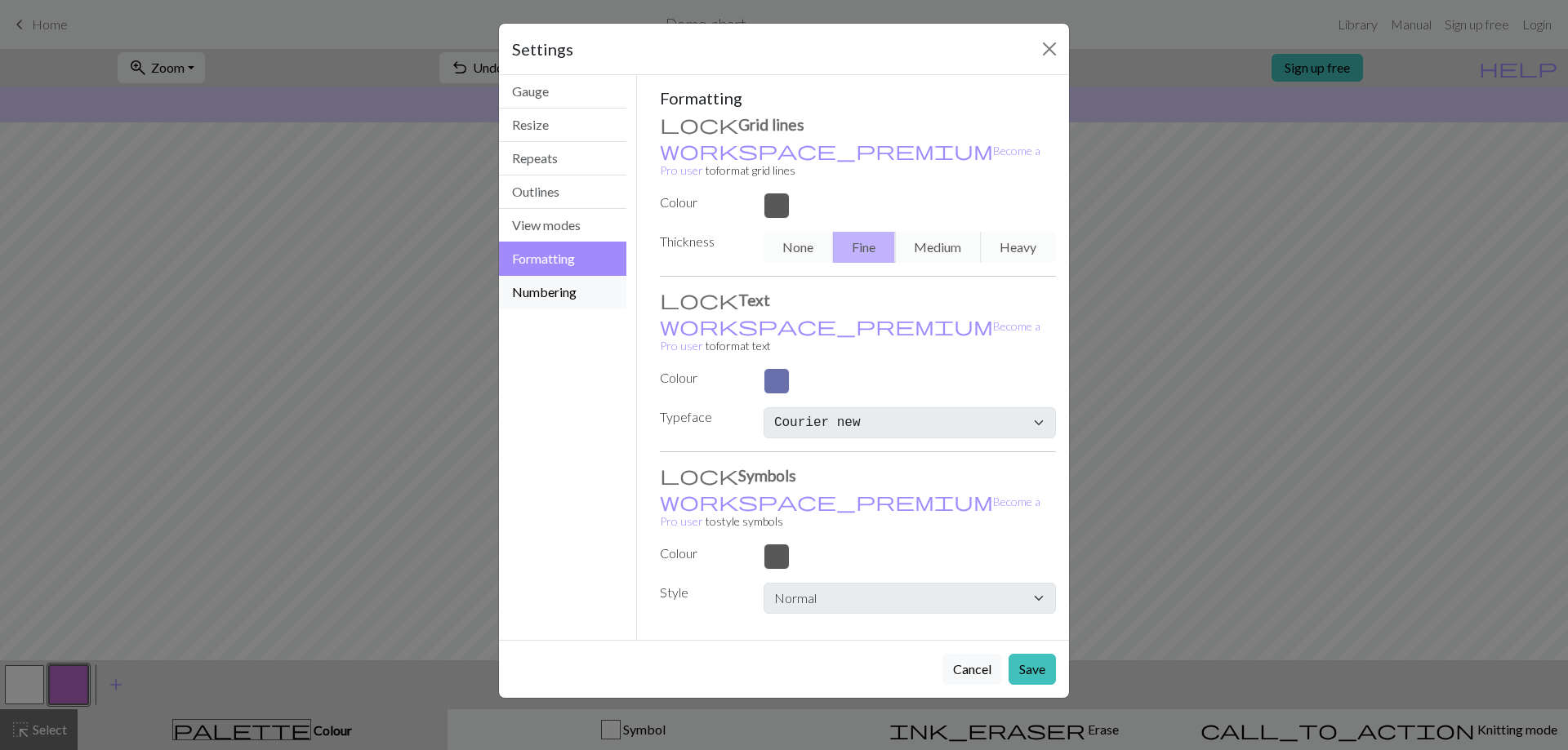
click at [574, 293] on button "Numbering" at bounding box center [562, 291] width 127 height 33
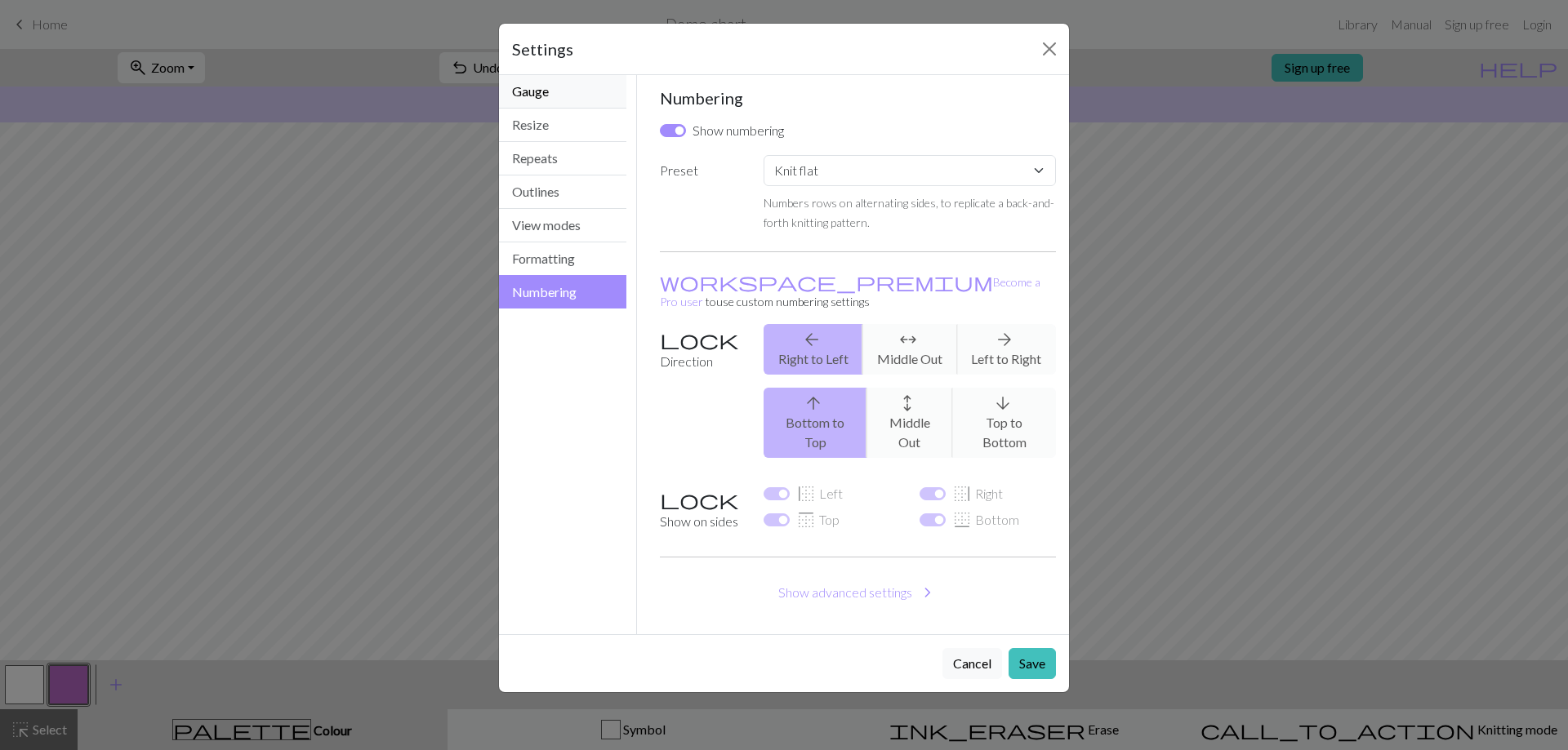
click at [564, 94] on button "Gauge" at bounding box center [562, 92] width 127 height 34
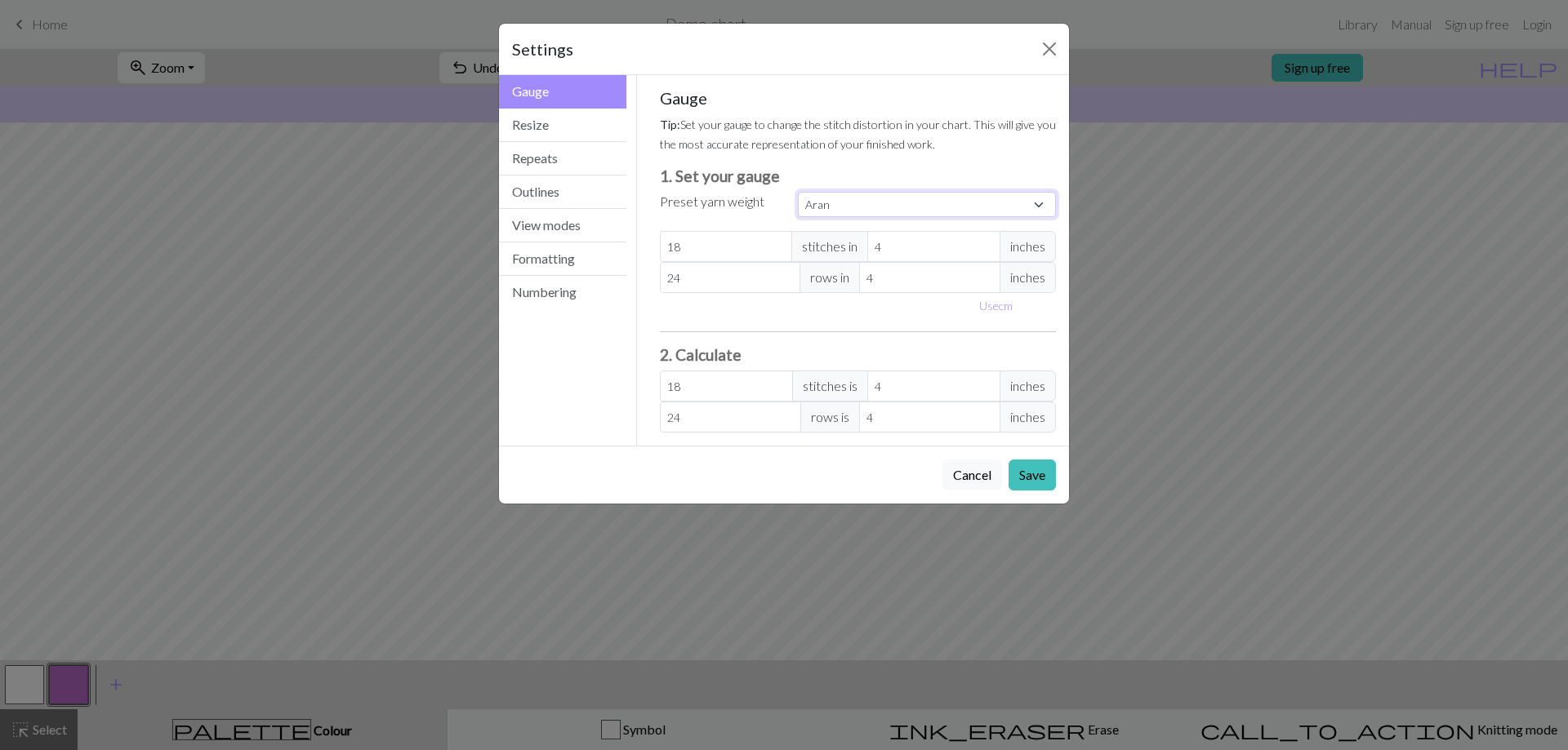
click at [723, 213] on select "Custom Square Lace Light Fingering Fingering Sport Double knit Worsted Aran Bul…" at bounding box center [926, 204] width 258 height 25
click at [723, 209] on select "Custom Square Lace Light Fingering Fingering Sport Double knit Worsted Aran Bul…" at bounding box center [926, 204] width 258 height 25
click at [512, 107] on button "Gauge" at bounding box center [562, 92] width 127 height 34
click at [556, 125] on button "Resize" at bounding box center [562, 125] width 127 height 34
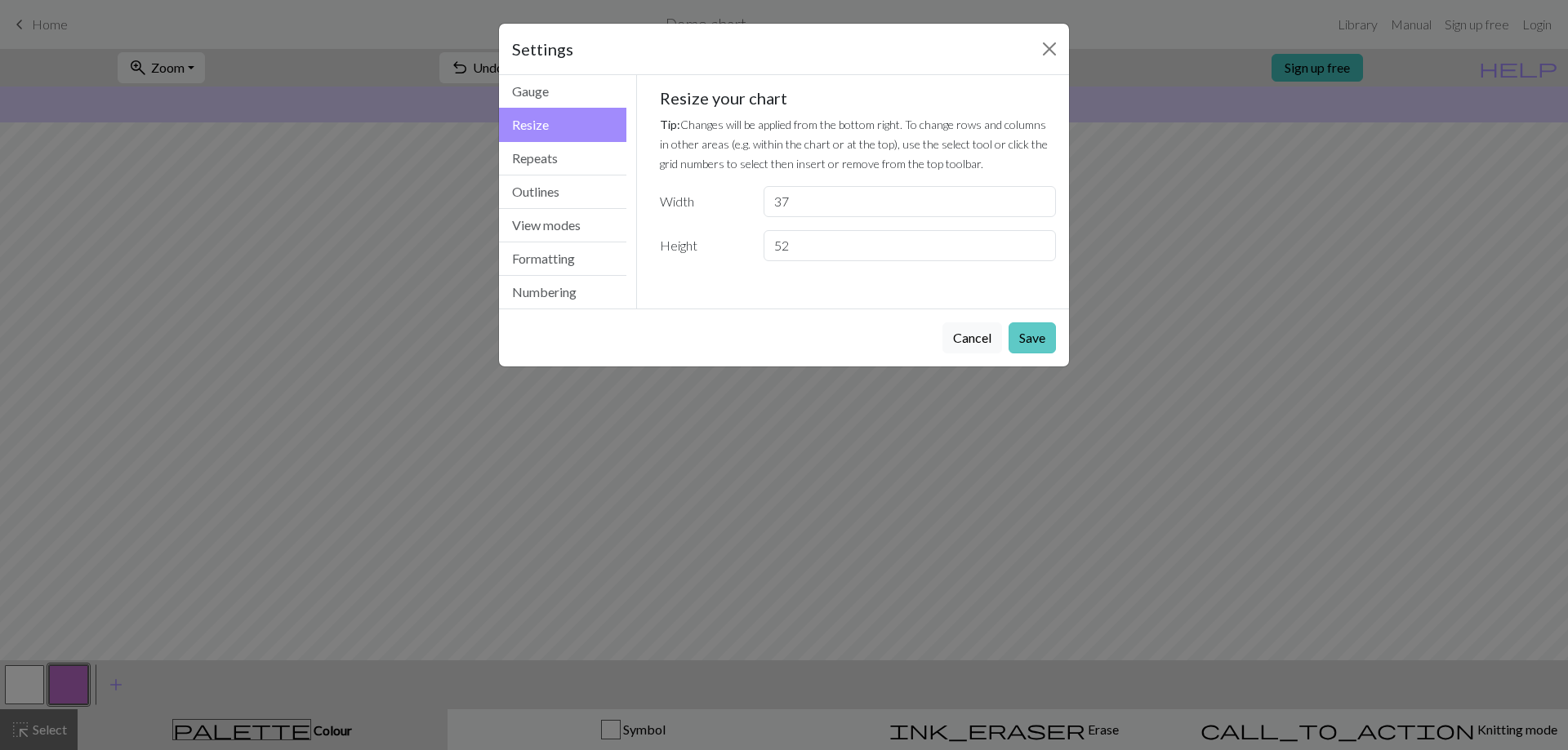
click at [723, 341] on div "Cancel Save" at bounding box center [783, 337] width 570 height 58
click at [723, 341] on button "Save" at bounding box center [1031, 338] width 47 height 31
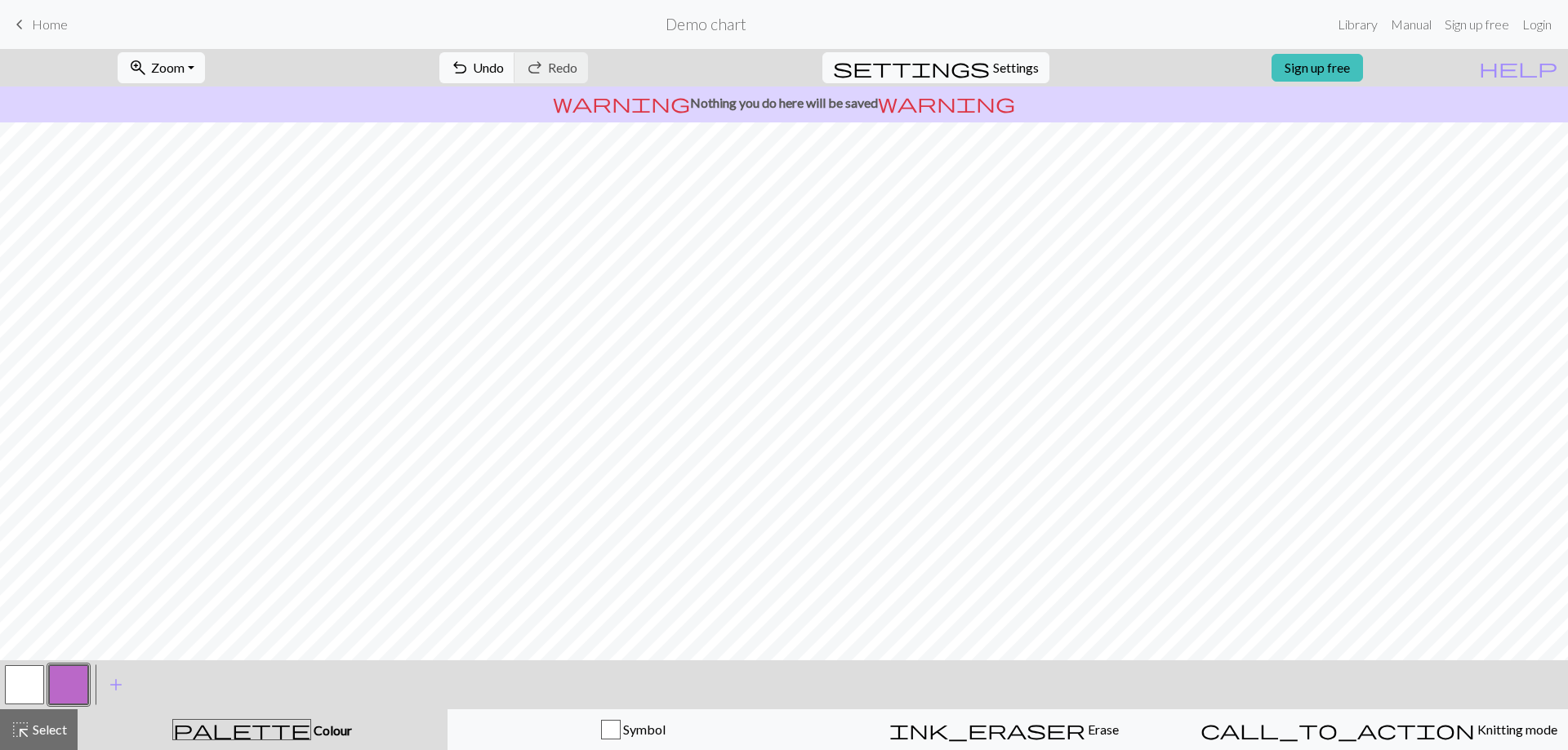
click at [30, 690] on button "button" at bounding box center [25, 685] width 39 height 39
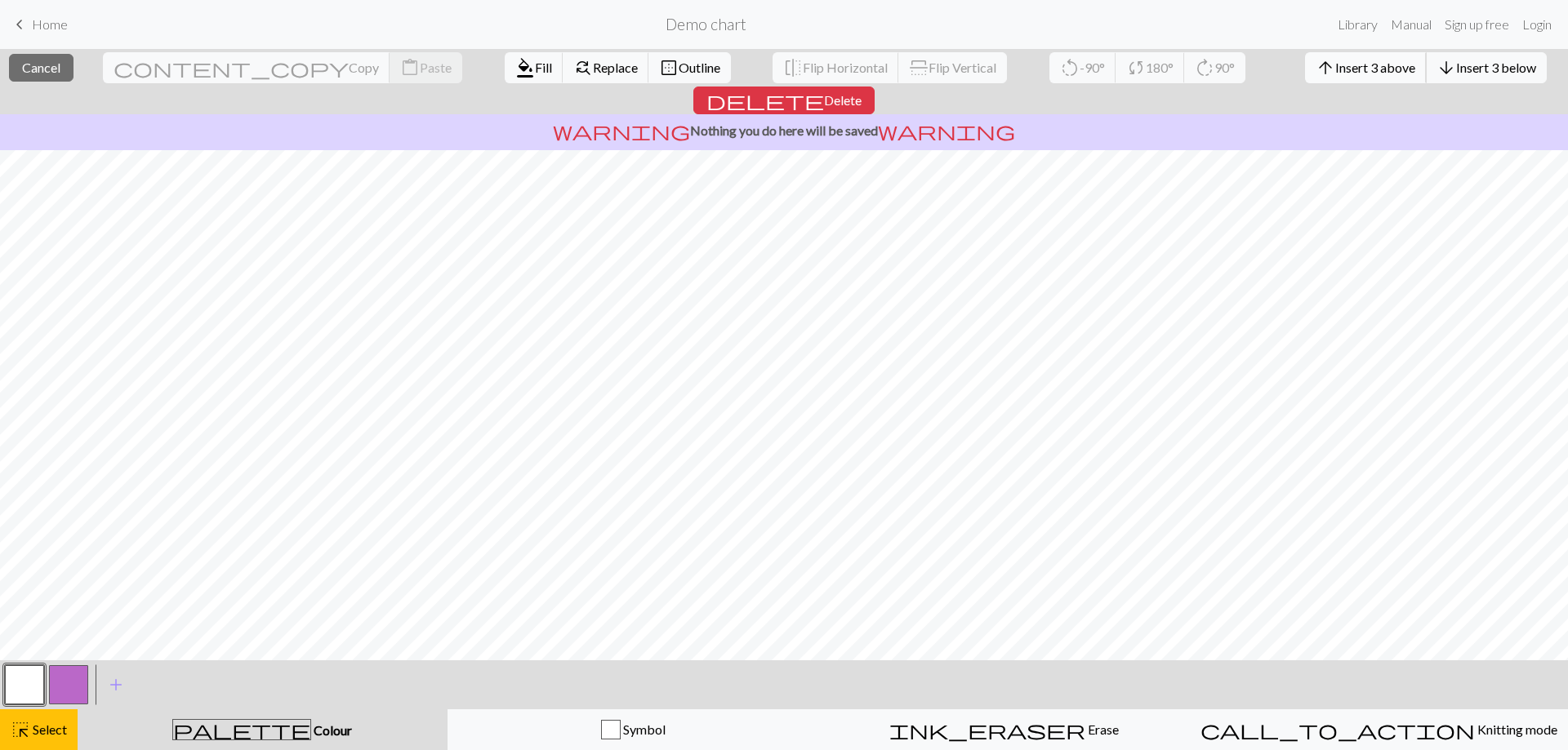
click at [723, 73] on span "arrow_upward" at bounding box center [1325, 68] width 20 height 23
click at [723, 66] on span "arrow_back" at bounding box center [1348, 68] width 20 height 23
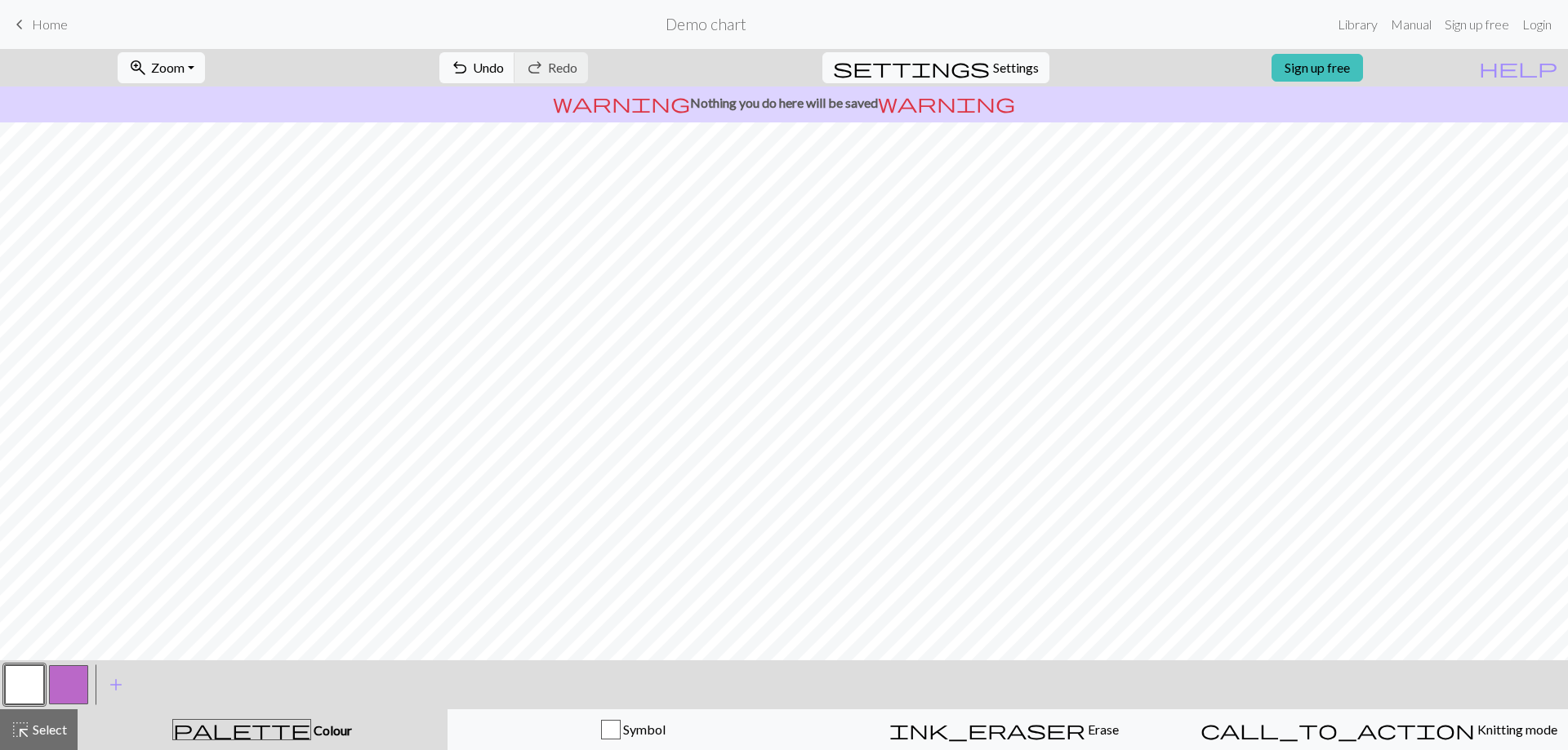
click at [65, 691] on button "button" at bounding box center [68, 685] width 39 height 39
drag, startPoint x: 74, startPoint y: 691, endPoint x: 205, endPoint y: 720, distance: 134.2
click at [172, 710] on button "palette Colour Colour" at bounding box center [262, 730] width 370 height 41
click at [311, 727] on span "Colour" at bounding box center [332, 730] width 41 height 15
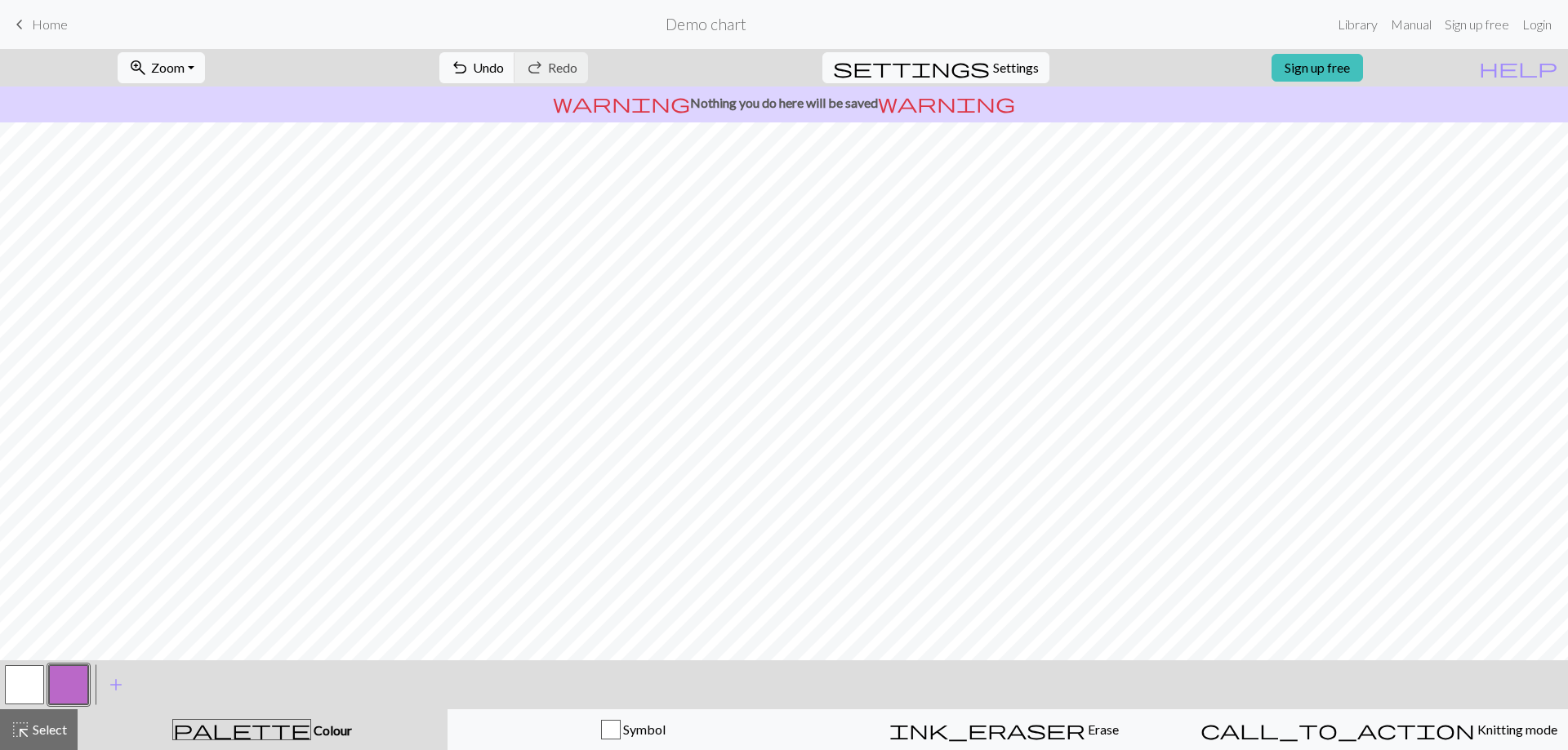
drag, startPoint x: 80, startPoint y: 674, endPoint x: 92, endPoint y: 683, distance: 15.0
click at [92, 683] on div "< > add Add a colour" at bounding box center [784, 684] width 1568 height 49
click at [77, 684] on button "button" at bounding box center [68, 685] width 39 height 39
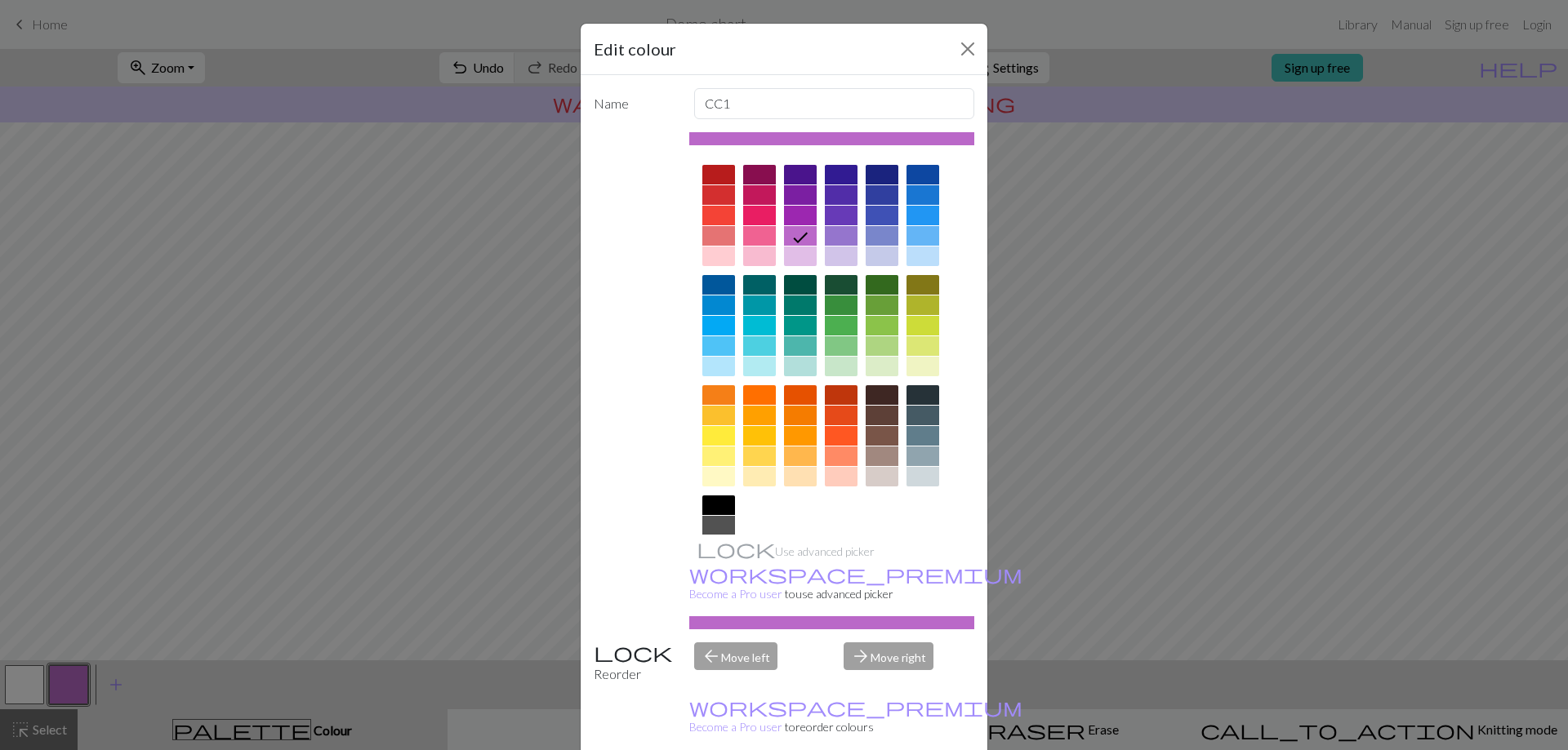
click at [702, 504] on div at bounding box center [718, 506] width 33 height 20
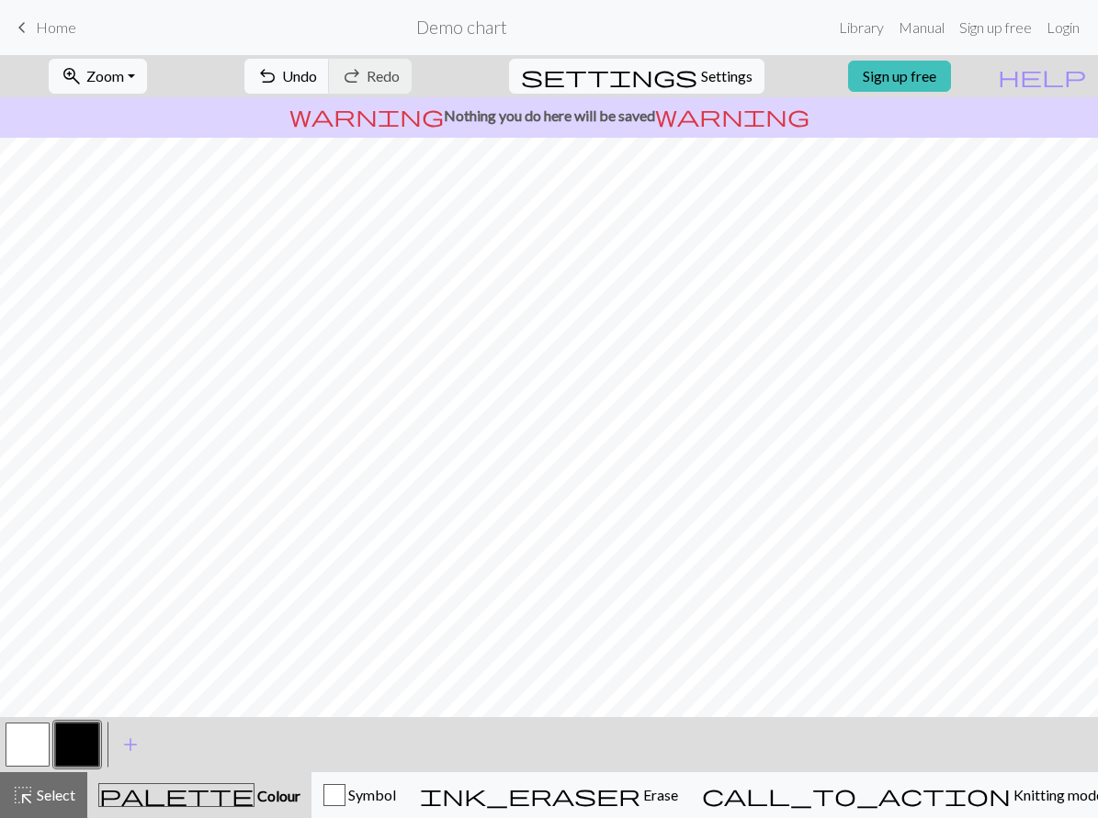
click at [31, 748] on button "button" at bounding box center [28, 745] width 44 height 44
click at [85, 739] on button "button" at bounding box center [77, 745] width 44 height 44
click at [30, 749] on button "button" at bounding box center [28, 745] width 44 height 44
click at [115, 749] on button "add Add a colour" at bounding box center [130, 745] width 46 height 46
click at [86, 749] on div "Edit colour Name CC2 Use advanced picker workspace_premium Become a Pro user to…" at bounding box center [549, 409] width 1098 height 818
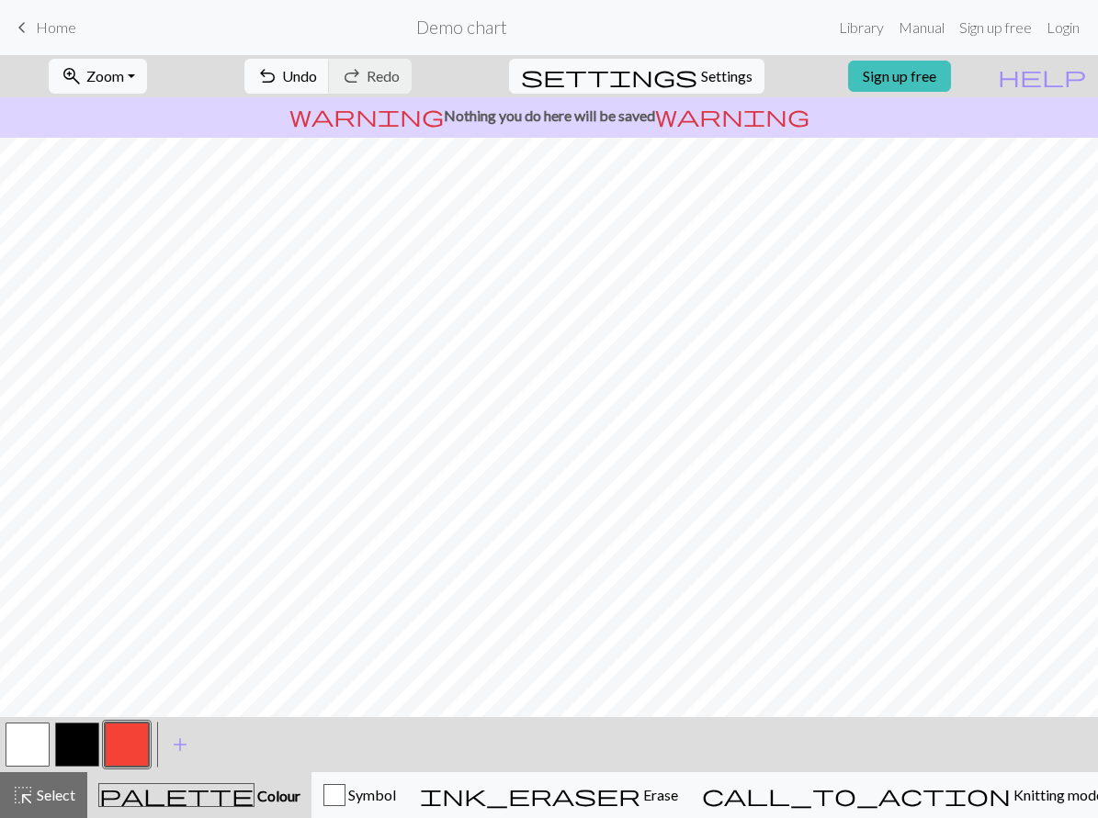
click at [69, 749] on button "button" at bounding box center [77, 745] width 44 height 44
click at [172, 745] on span "add" at bounding box center [180, 745] width 22 height 26
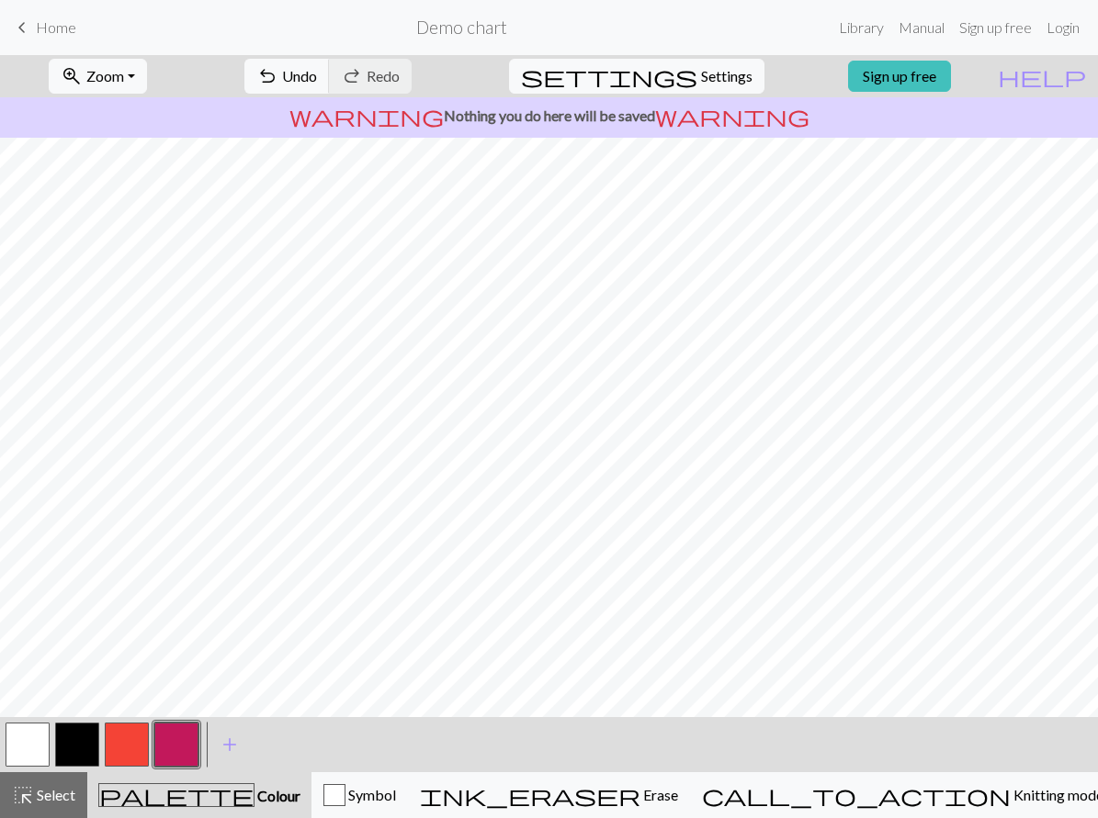
drag, startPoint x: 19, startPoint y: 742, endPoint x: 72, endPoint y: 741, distance: 52.4
click at [23, 741] on button "button" at bounding box center [28, 745] width 44 height 44
click at [96, 741] on button "button" at bounding box center [77, 745] width 44 height 44
click at [36, 737] on button "button" at bounding box center [28, 745] width 44 height 44
click at [76, 752] on button "button" at bounding box center [77, 745] width 44 height 44
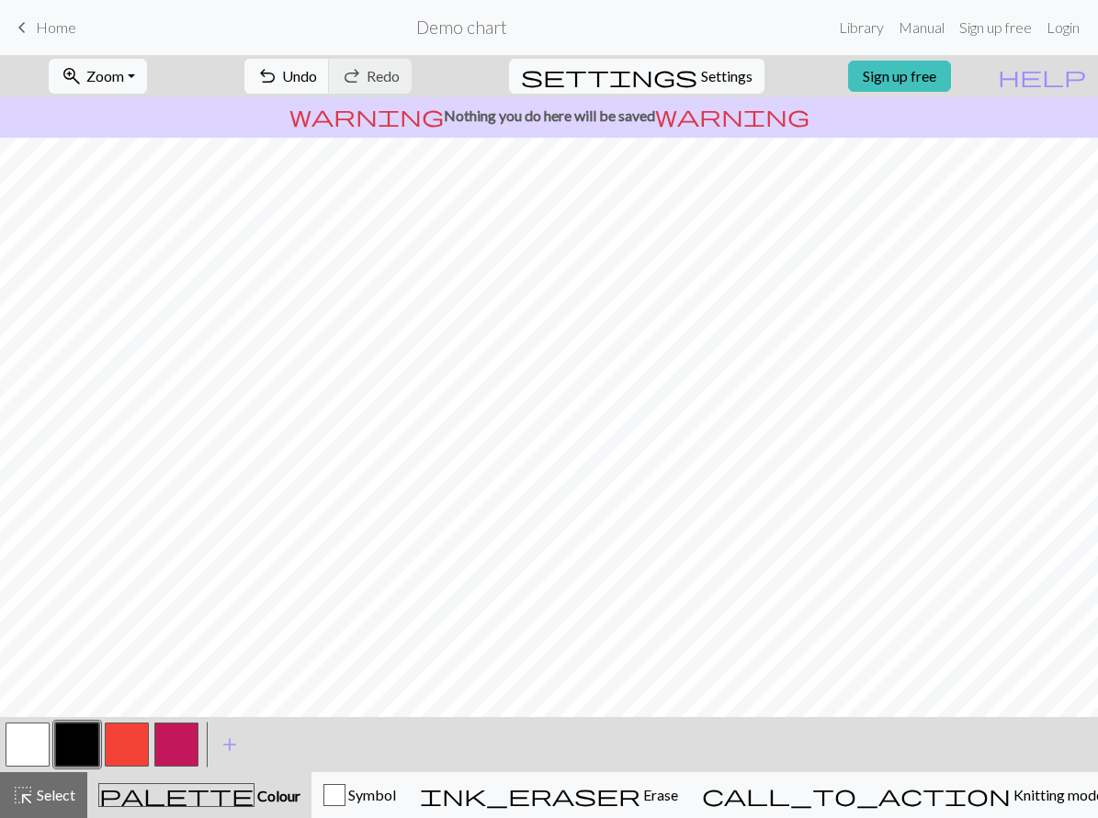
click at [9, 739] on button "button" at bounding box center [28, 745] width 44 height 44
click at [61, 737] on button "button" at bounding box center [77, 745] width 44 height 44
click at [38, 750] on button "button" at bounding box center [28, 745] width 44 height 44
click at [62, 748] on button "button" at bounding box center [77, 745] width 44 height 44
click at [22, 740] on button "button" at bounding box center [28, 745] width 44 height 44
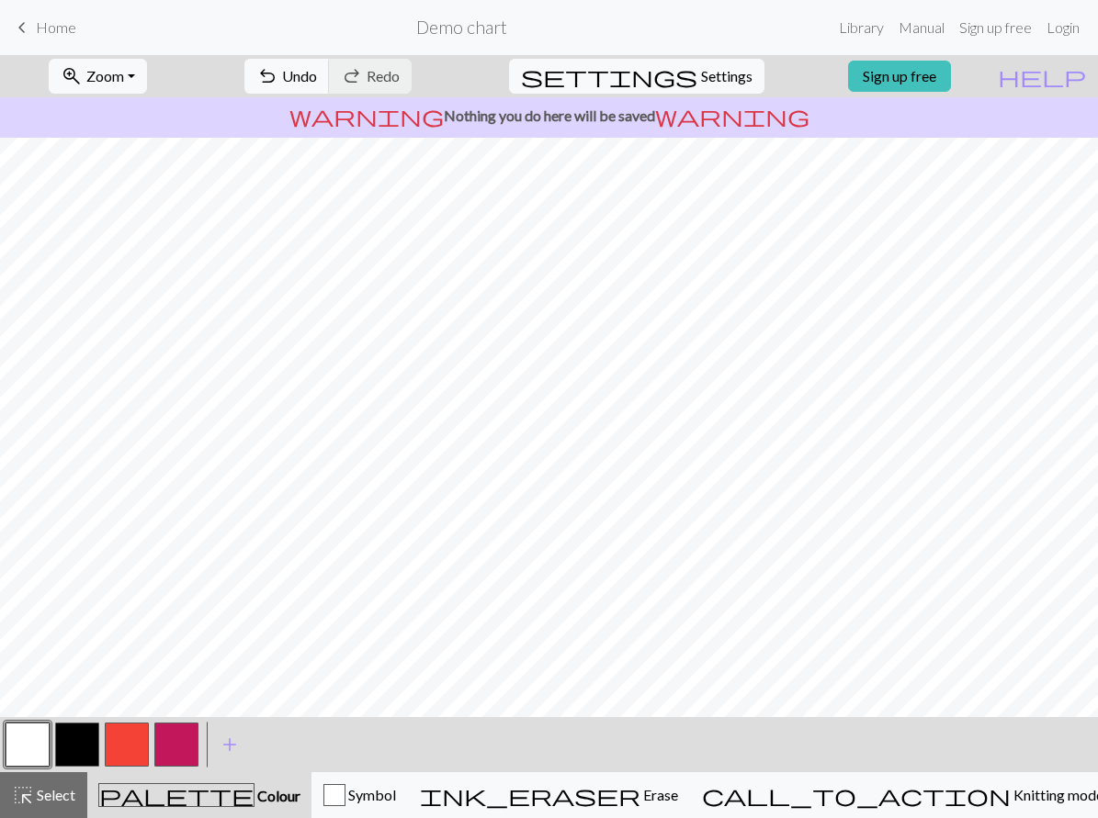
drag, startPoint x: 71, startPoint y: 739, endPoint x: 114, endPoint y: 726, distance: 45.3
click at [70, 741] on button "button" at bounding box center [77, 745] width 44 height 44
click at [23, 749] on button "button" at bounding box center [28, 745] width 44 height 44
click at [73, 744] on button "button" at bounding box center [77, 745] width 44 height 44
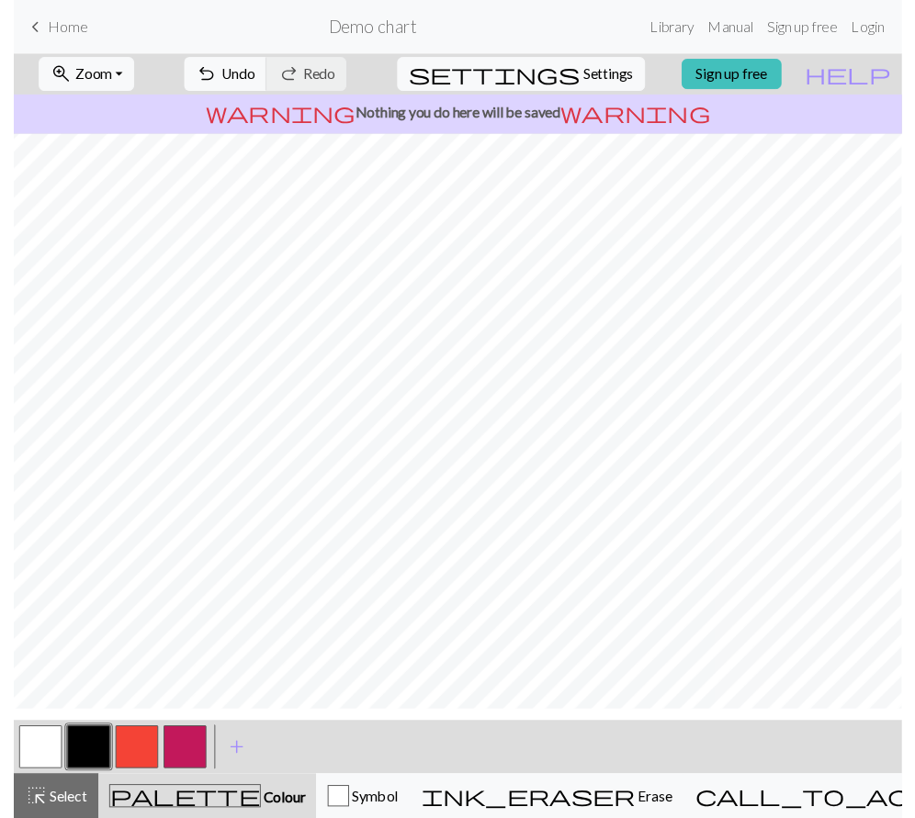
scroll to position [10, 0]
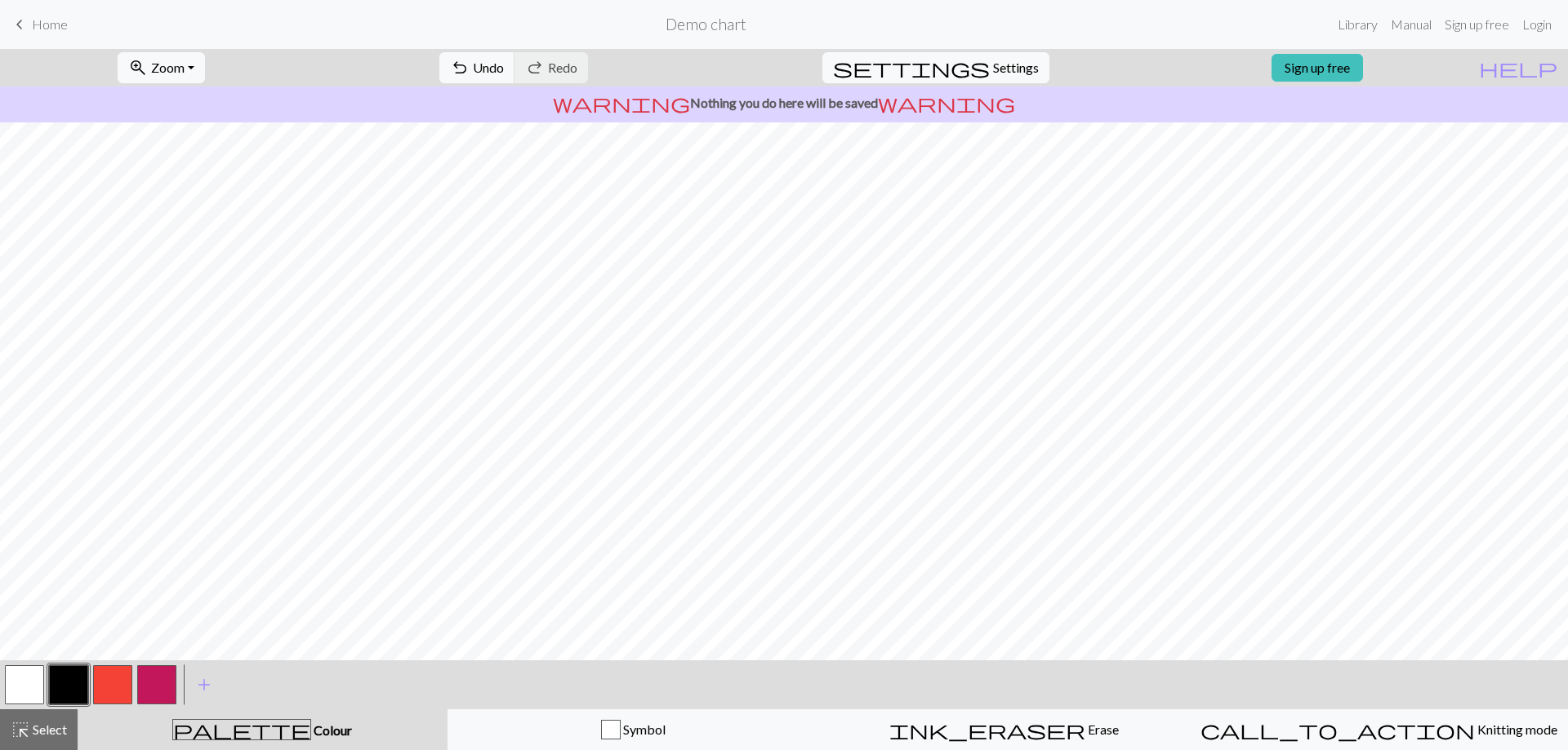
click at [36, 688] on button "button" at bounding box center [25, 685] width 39 height 39
click at [70, 677] on button "button" at bounding box center [68, 685] width 39 height 39
click at [15, 680] on button "button" at bounding box center [25, 685] width 39 height 39
click at [68, 678] on button "button" at bounding box center [68, 685] width 39 height 39
click at [31, 689] on button "button" at bounding box center [25, 685] width 39 height 39
